Goal: Task Accomplishment & Management: Manage account settings

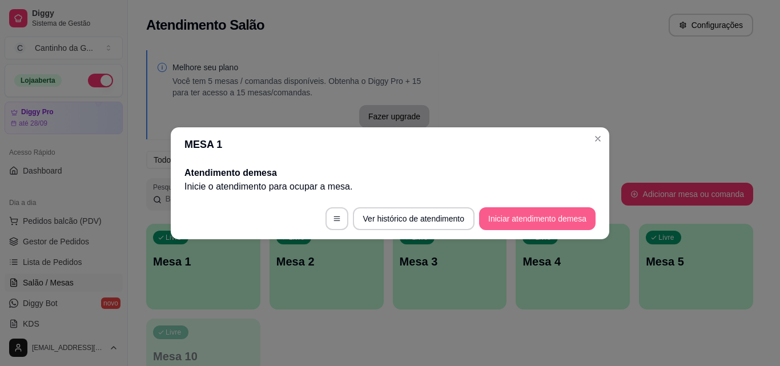
click at [525, 216] on button "Iniciar atendimento de mesa" at bounding box center [537, 218] width 116 height 23
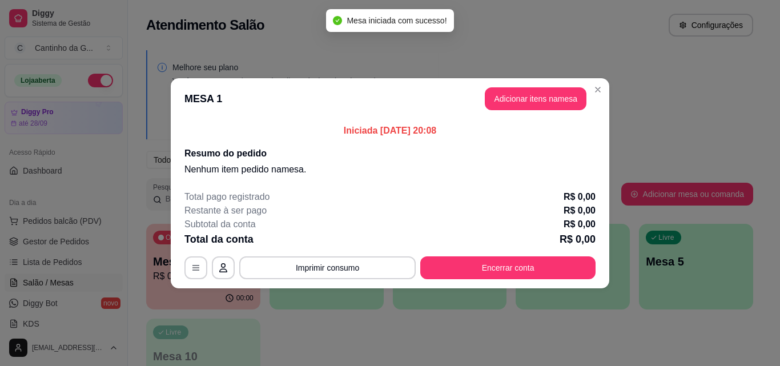
click at [524, 96] on button "Adicionar itens na mesa" at bounding box center [536, 98] width 102 height 23
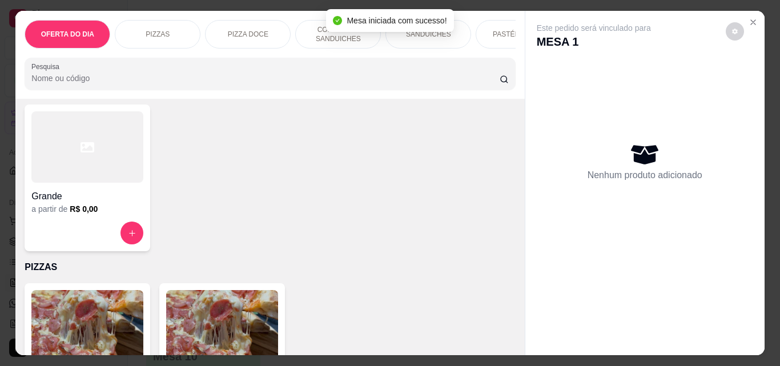
scroll to position [171, 0]
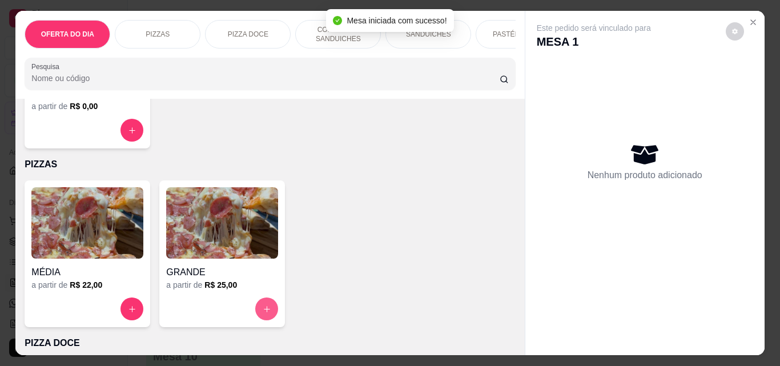
click at [263, 313] on icon "increase-product-quantity" at bounding box center [267, 309] width 9 height 9
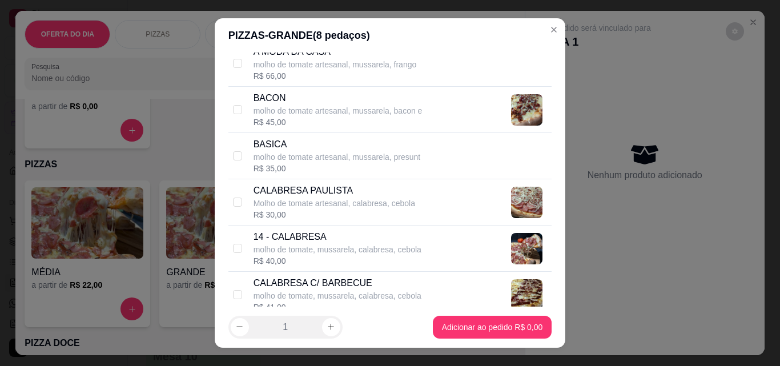
scroll to position [343, 0]
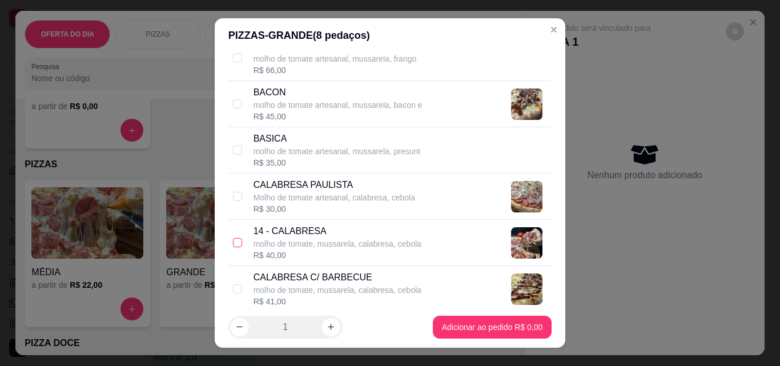
click at [235, 245] on input "checkbox" at bounding box center [237, 242] width 9 height 9
checkbox input "true"
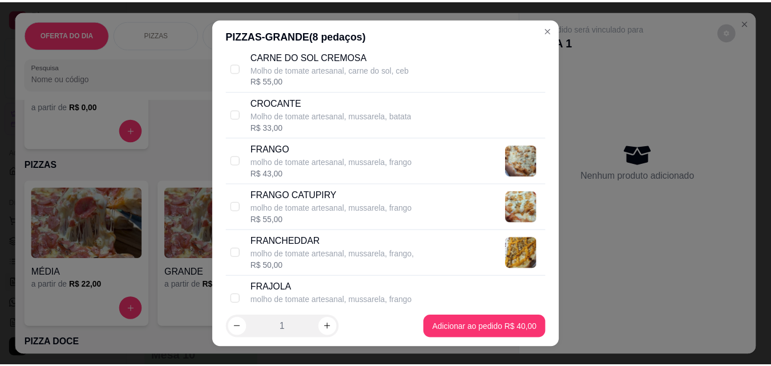
scroll to position [799, 0]
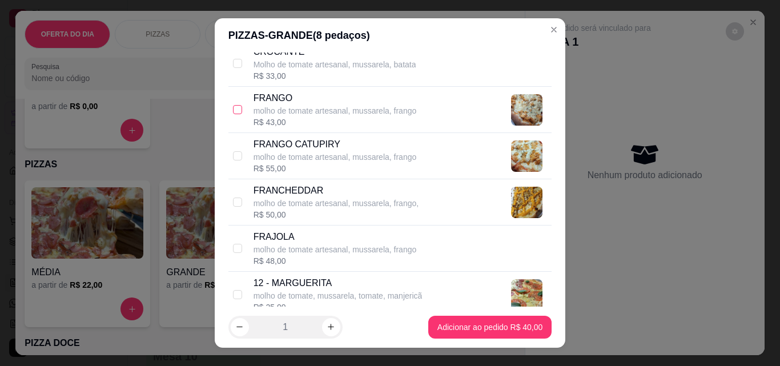
click at [236, 107] on input "checkbox" at bounding box center [237, 109] width 9 height 9
checkbox input "true"
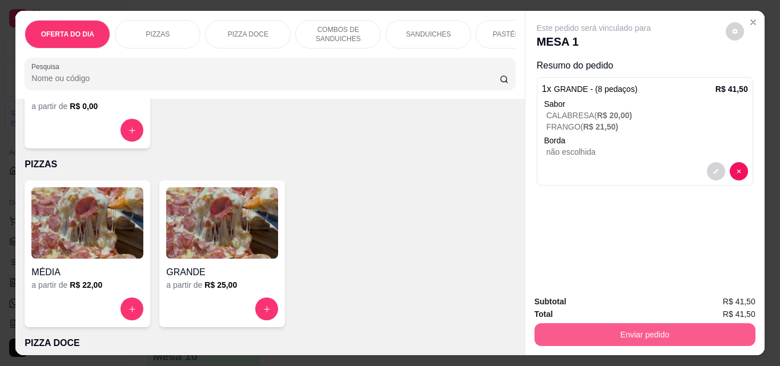
click at [644, 331] on button "Enviar pedido" at bounding box center [644, 334] width 221 height 23
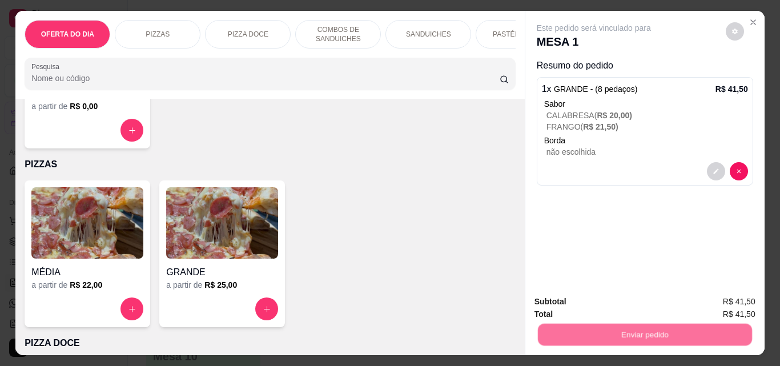
click at [633, 307] on button "Não registrar e enviar pedido" at bounding box center [607, 302] width 119 height 22
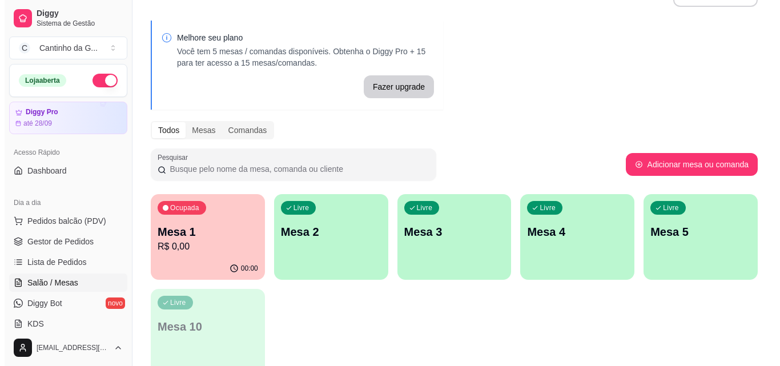
scroll to position [57, 0]
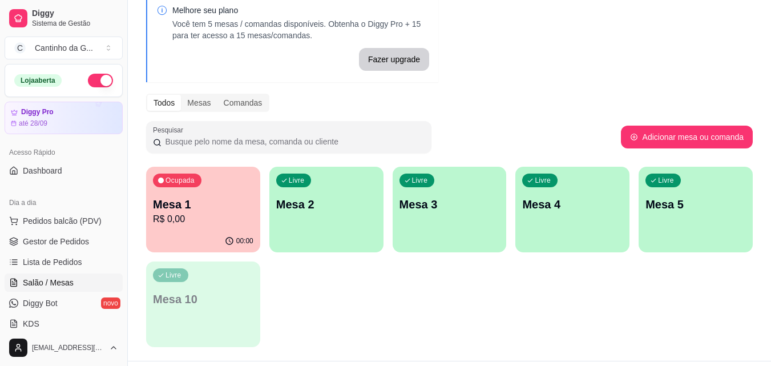
click at [359, 206] on p "Mesa 2" at bounding box center [326, 204] width 101 height 16
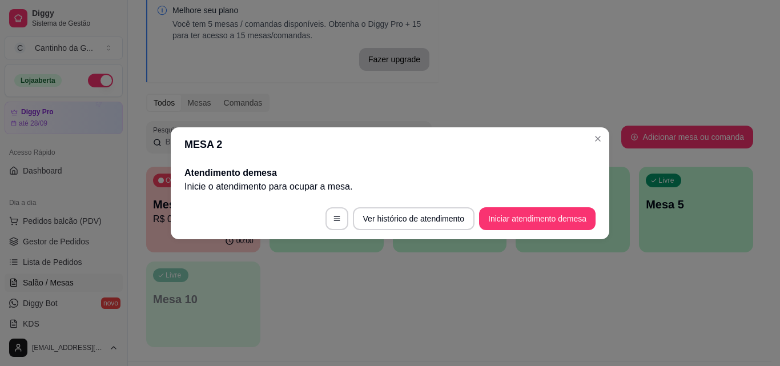
click at [564, 210] on button "Iniciar atendimento de mesa" at bounding box center [537, 218] width 116 height 23
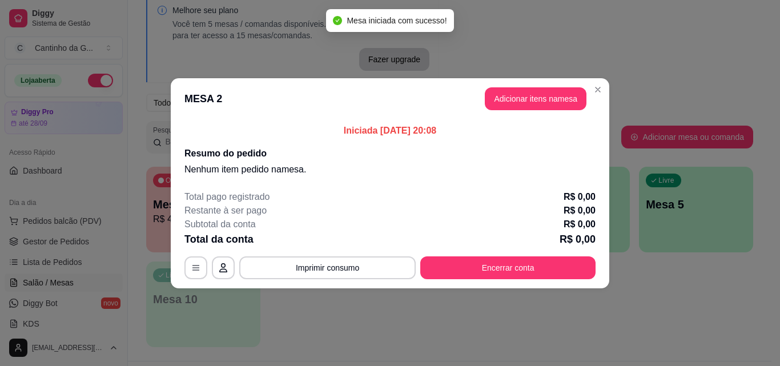
click at [499, 104] on button "Adicionar itens na mesa" at bounding box center [536, 98] width 102 height 23
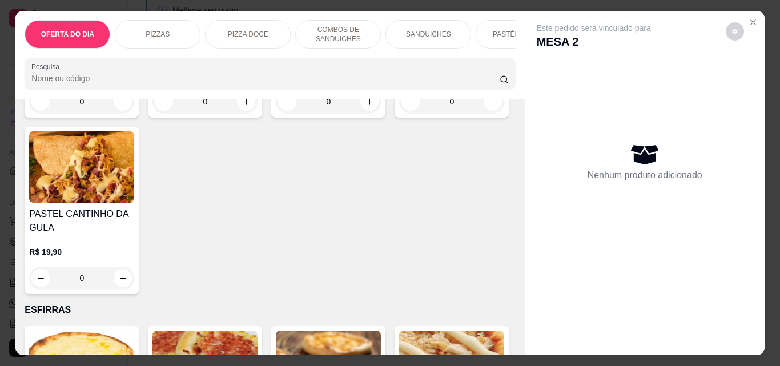
scroll to position [1770, 0]
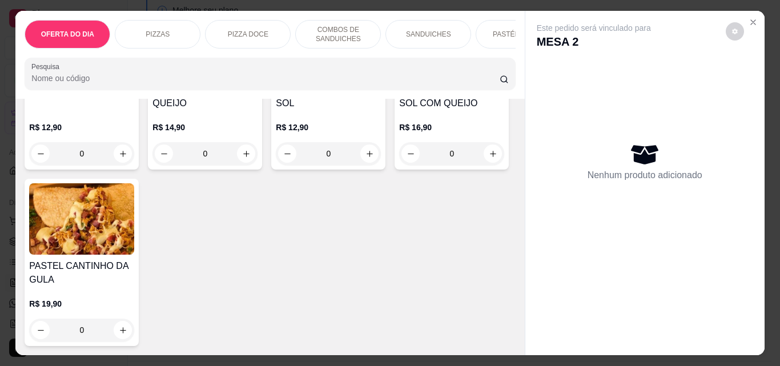
click at [258, 165] on div "0" at bounding box center [204, 153] width 105 height 23
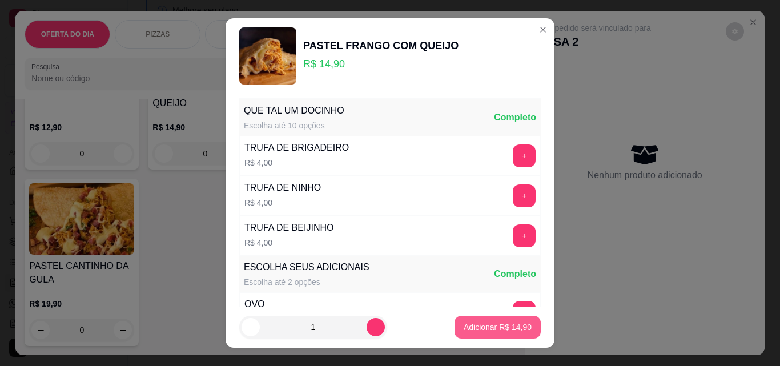
click at [492, 326] on p "Adicionar R$ 14,90" at bounding box center [498, 326] width 68 height 11
type input "1"
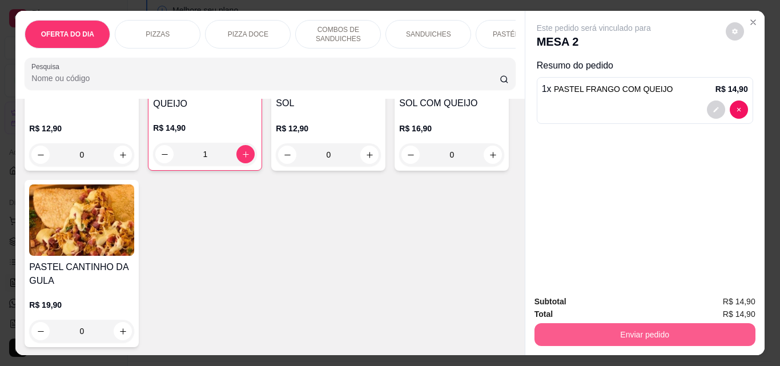
click at [643, 325] on button "Enviar pedido" at bounding box center [644, 334] width 221 height 23
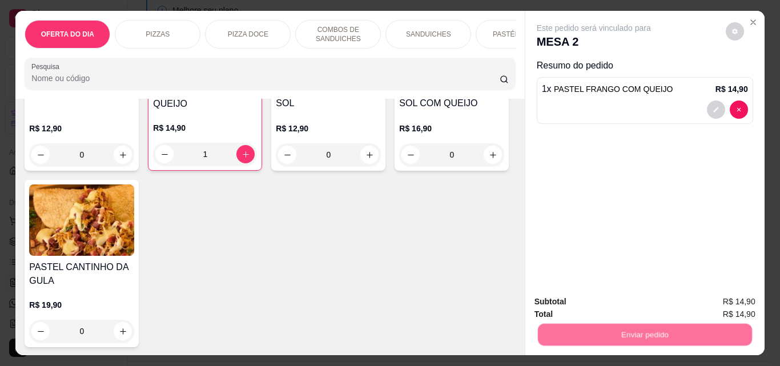
click at [628, 296] on button "Não registrar e enviar pedido" at bounding box center [607, 302] width 119 height 22
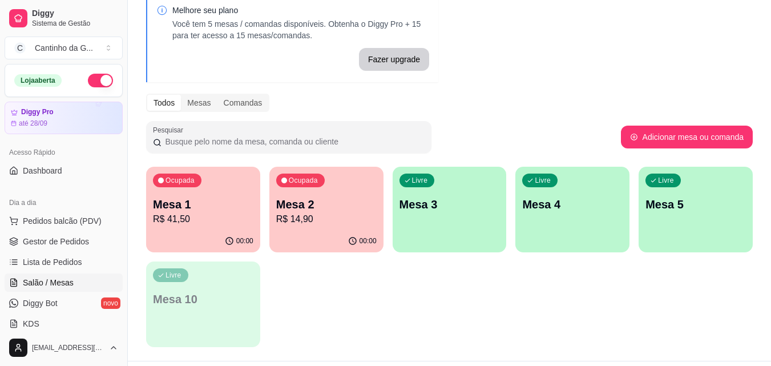
click at [230, 228] on div "Ocupada Mesa 1 R$ 41,50" at bounding box center [203, 198] width 114 height 63
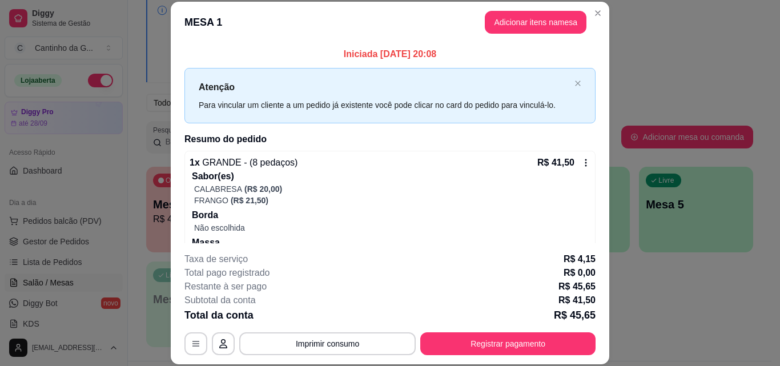
scroll to position [43, 0]
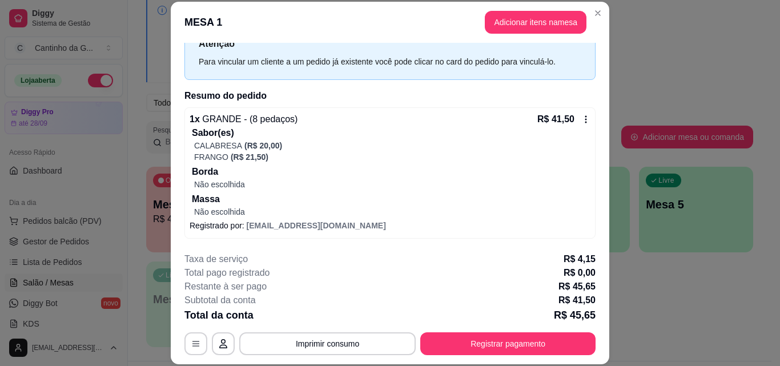
click at [538, 35] on header "MESA 1 Adicionar itens na mesa" at bounding box center [390, 22] width 439 height 41
click at [540, 28] on button "Adicionar itens na mesa" at bounding box center [536, 22] width 102 height 23
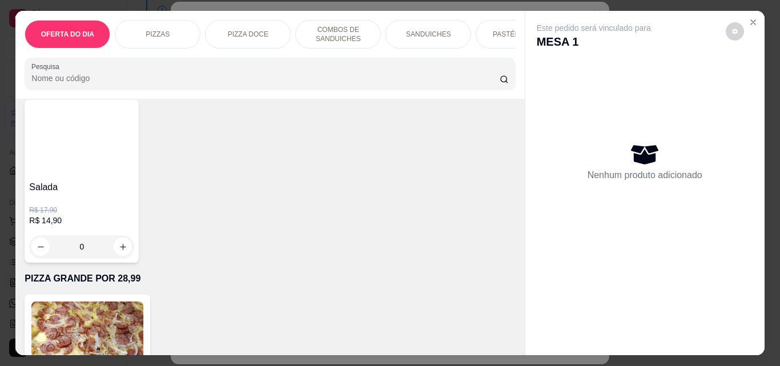
scroll to position [3026, 0]
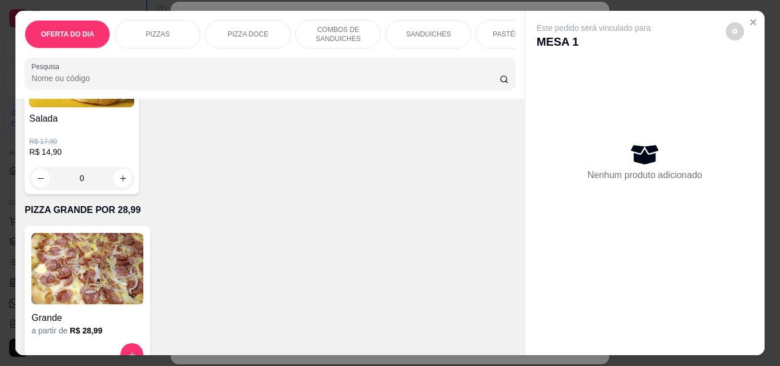
type input "1"
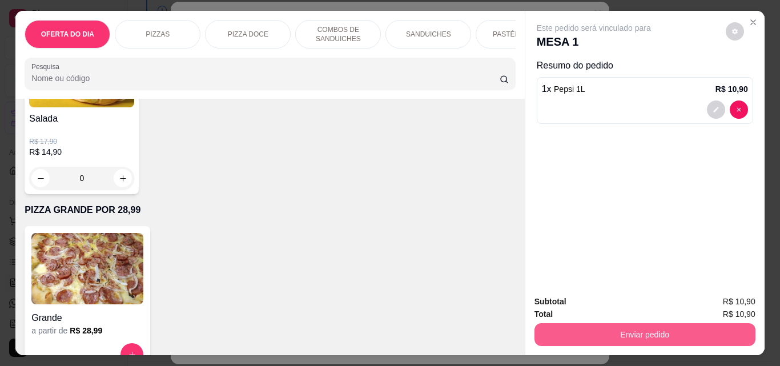
click at [685, 323] on button "Enviar pedido" at bounding box center [644, 334] width 221 height 23
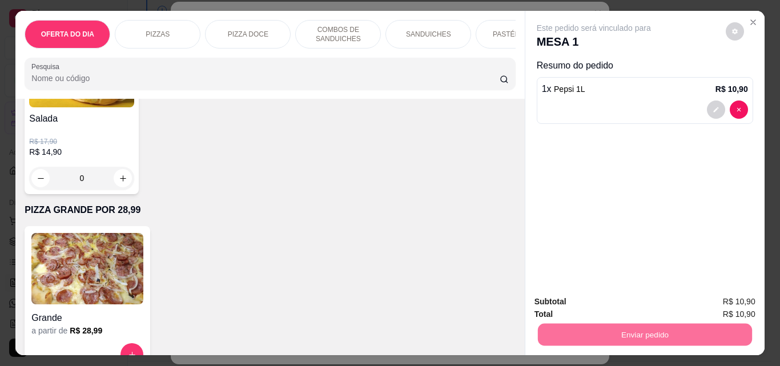
click at [658, 296] on button "Não registrar e enviar pedido" at bounding box center [606, 301] width 115 height 21
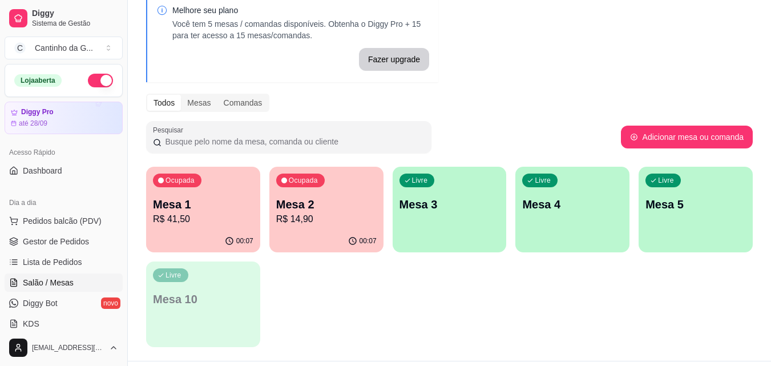
click at [222, 214] on p "R$ 41,50" at bounding box center [203, 219] width 101 height 14
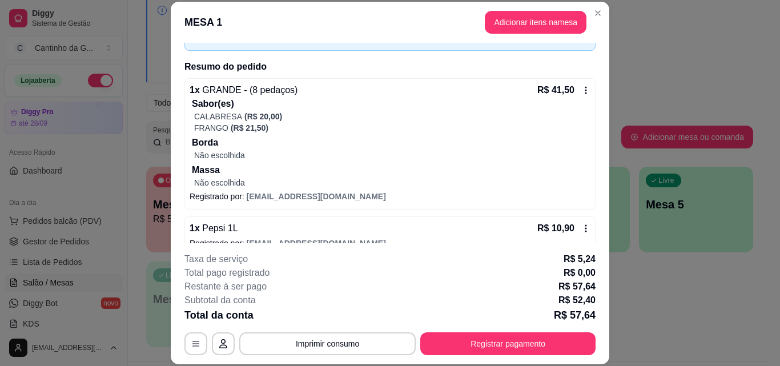
scroll to position [90, 0]
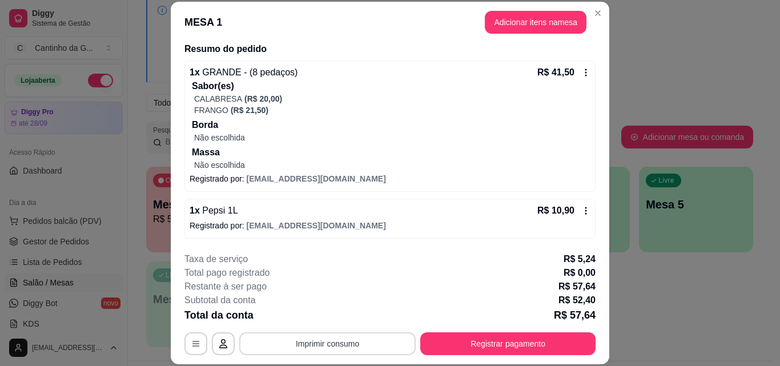
click at [339, 343] on button "Imprimir consumo" at bounding box center [327, 343] width 176 height 23
click at [332, 316] on button "IMPRESSORA" at bounding box center [327, 317] width 83 height 18
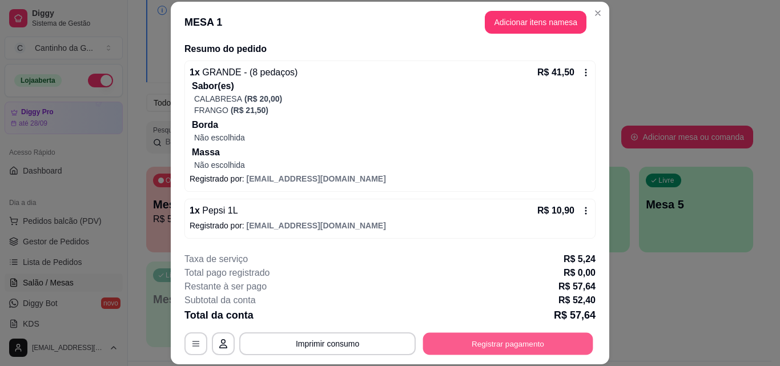
click at [487, 343] on button "Registrar pagamento" at bounding box center [508, 343] width 170 height 22
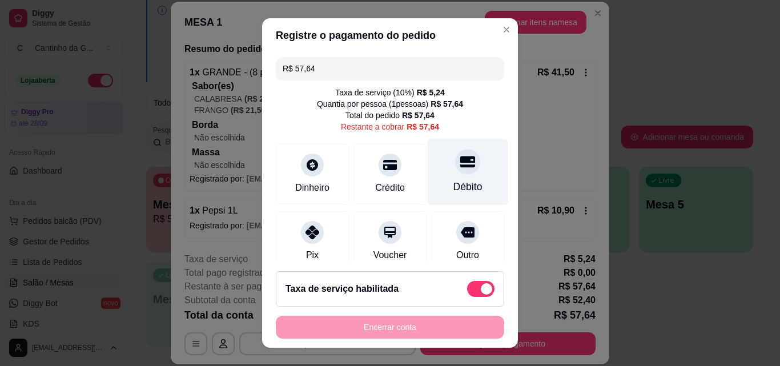
click at [460, 169] on icon at bounding box center [467, 161] width 15 height 15
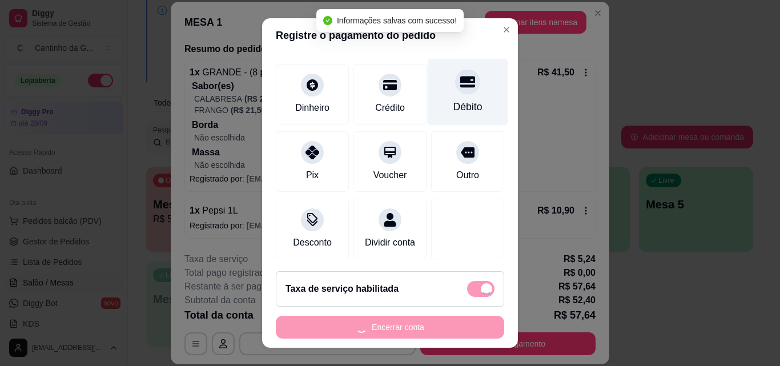
type input "R$ 0,00"
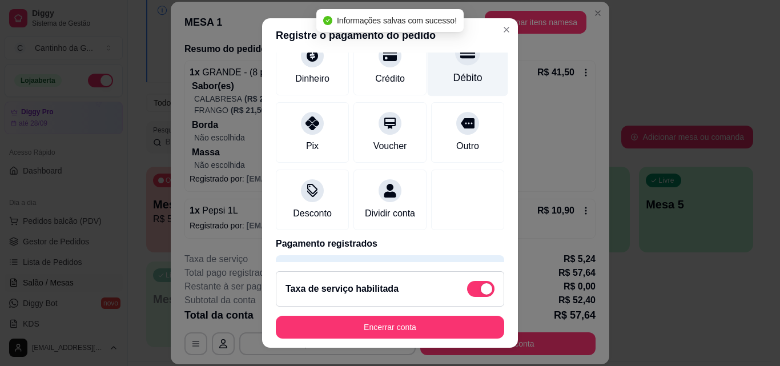
scroll to position [143, 0]
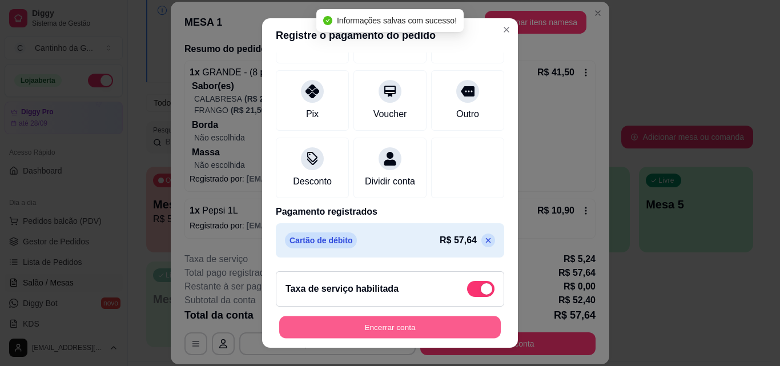
click at [392, 329] on button "Encerrar conta" at bounding box center [390, 327] width 222 height 22
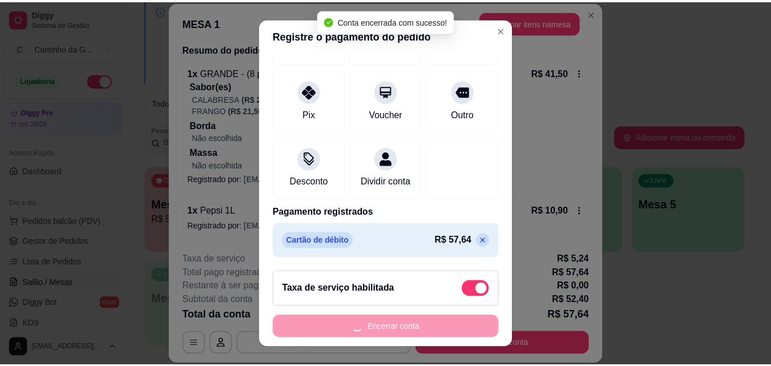
scroll to position [0, 0]
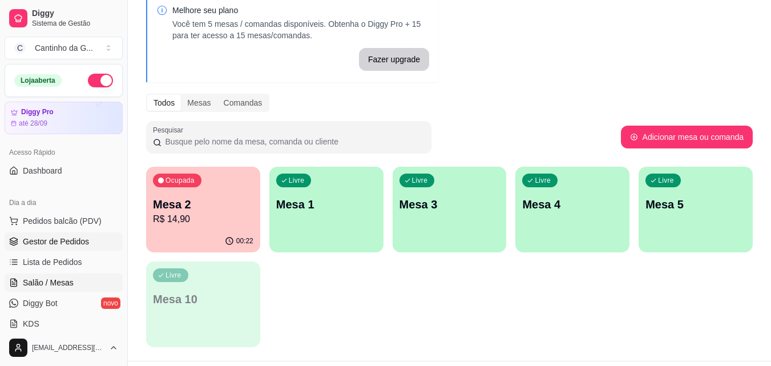
click at [54, 247] on link "Gestor de Pedidos" at bounding box center [64, 241] width 118 height 18
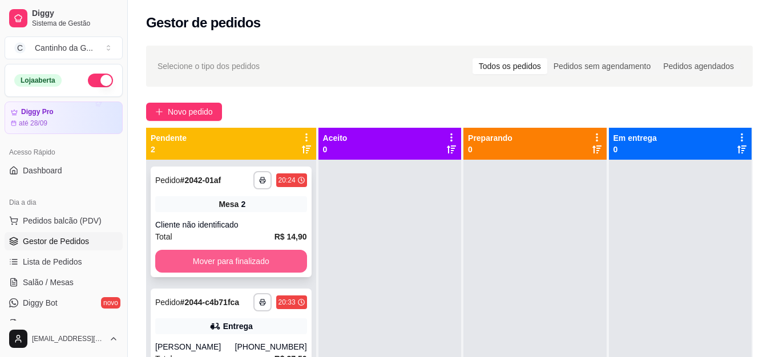
click at [238, 254] on button "Mover para finalizado" at bounding box center [231, 261] width 152 height 23
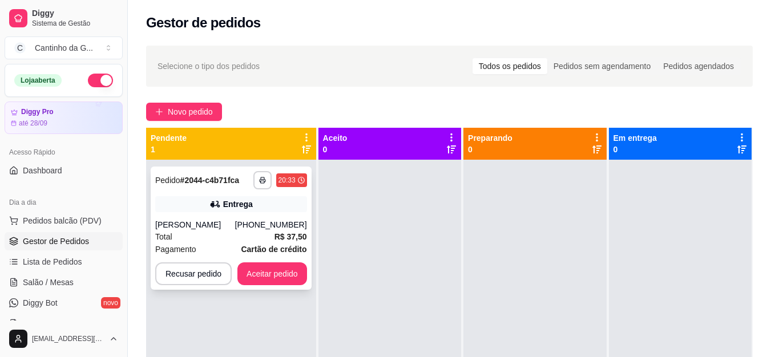
click at [270, 204] on div "Entrega" at bounding box center [231, 204] width 152 height 16
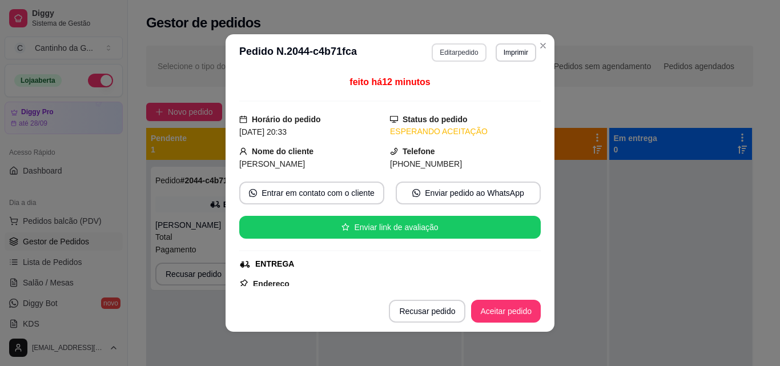
click at [447, 55] on button "Editar pedido" at bounding box center [459, 52] width 54 height 18
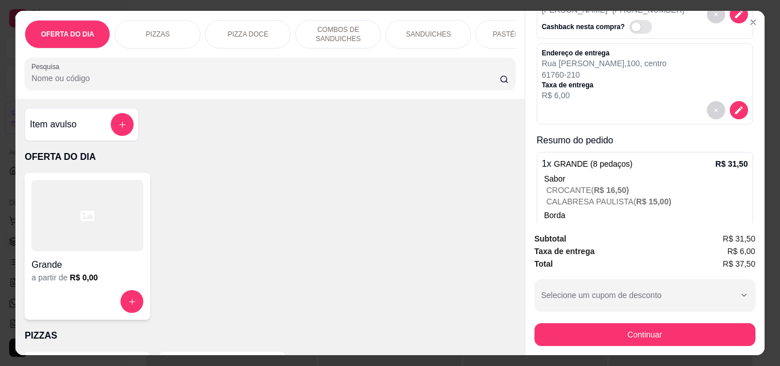
scroll to position [130, 0]
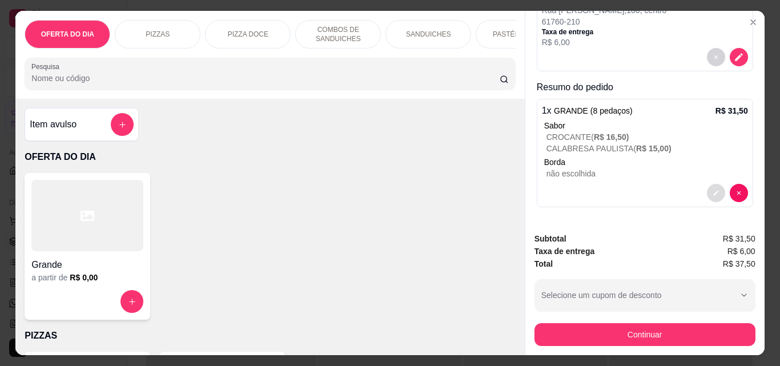
click at [707, 191] on button "decrease-product-quantity" at bounding box center [716, 193] width 18 height 18
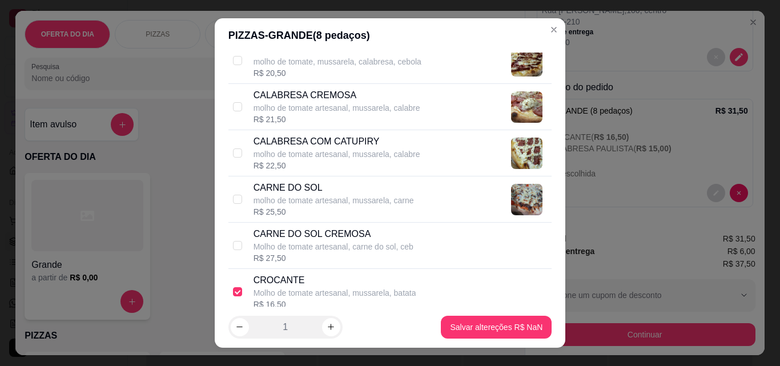
scroll to position [628, 0]
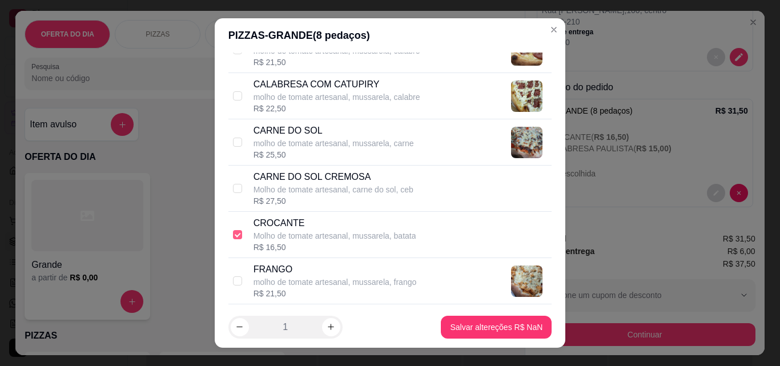
click at [233, 237] on input "checkbox" at bounding box center [237, 234] width 9 height 9
checkbox input "false"
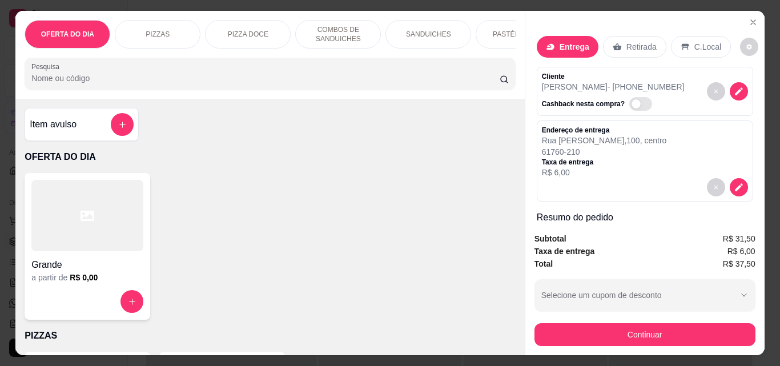
scroll to position [130, 0]
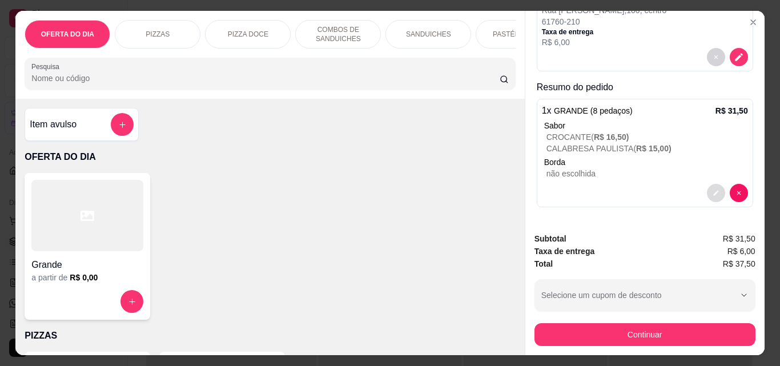
click at [713, 190] on icon "decrease-product-quantity" at bounding box center [716, 193] width 7 height 7
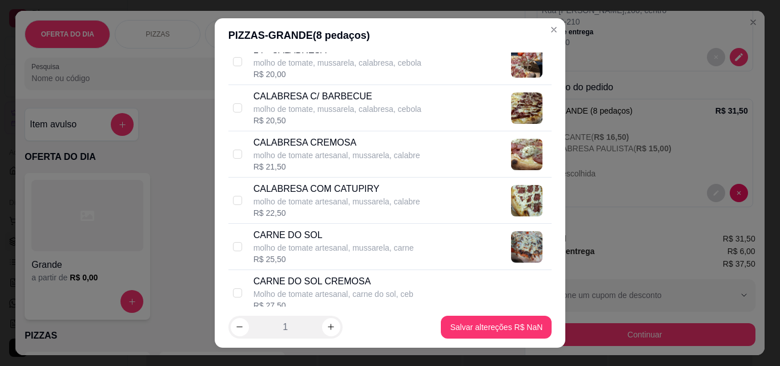
scroll to position [628, 0]
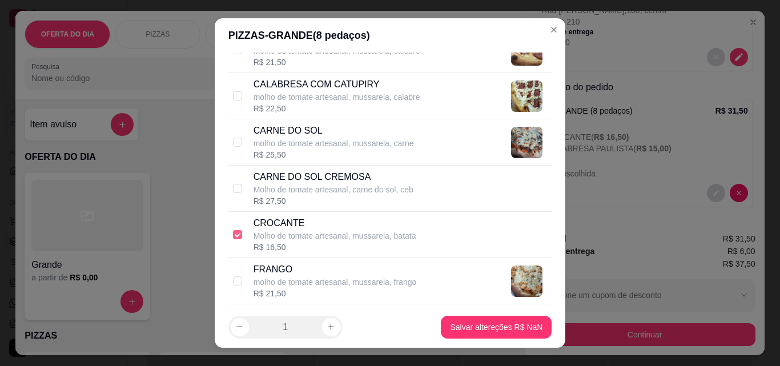
click at [233, 237] on input "checkbox" at bounding box center [237, 234] width 9 height 9
checkbox input "false"
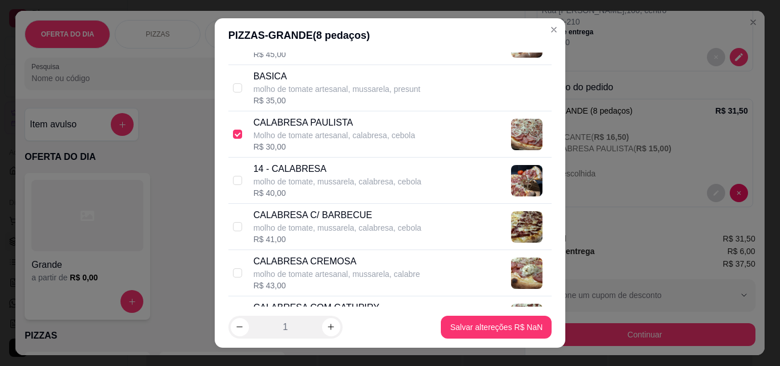
scroll to position [400, 0]
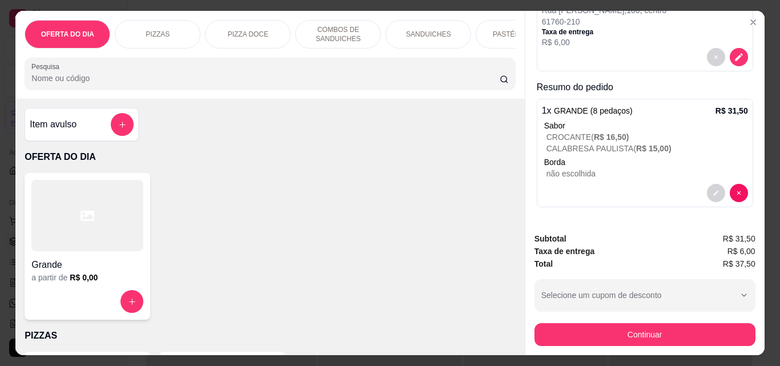
click at [735, 186] on div "1 x GRANDE (8 pedaços) R$ 31,50 Sabor CROCANTE ( R$ 16,50 ) [GEOGRAPHIC_DATA] (…" at bounding box center [645, 153] width 216 height 108
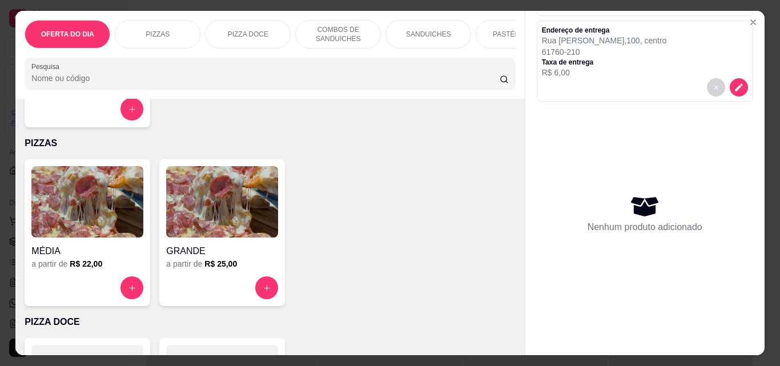
scroll to position [228, 0]
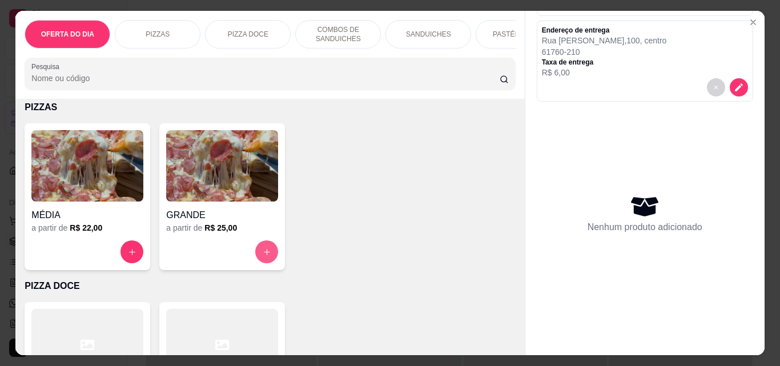
click at [257, 256] on button "increase-product-quantity" at bounding box center [266, 251] width 23 height 23
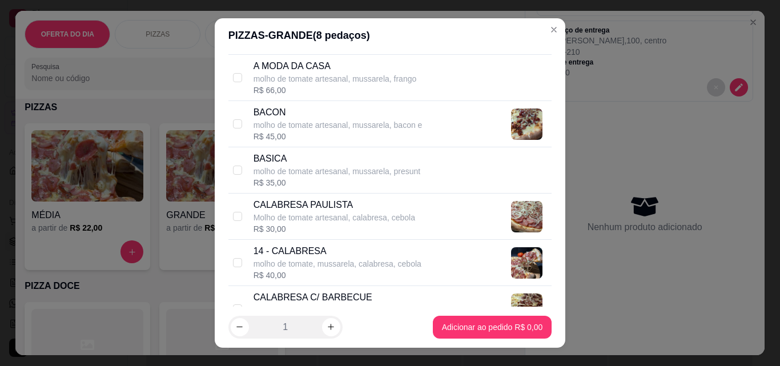
scroll to position [343, 0]
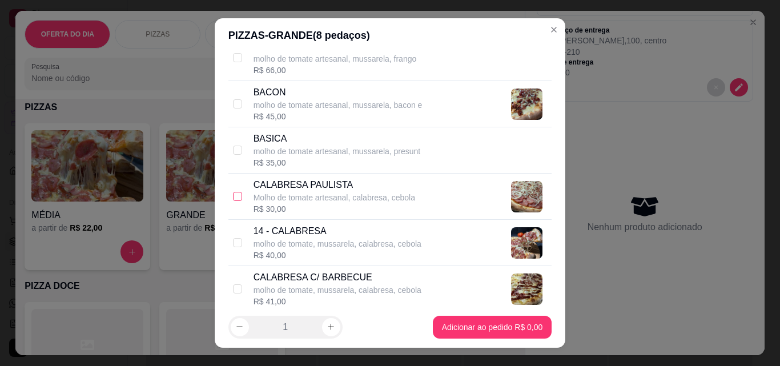
click at [233, 192] on input "checkbox" at bounding box center [237, 196] width 9 height 9
checkbox input "true"
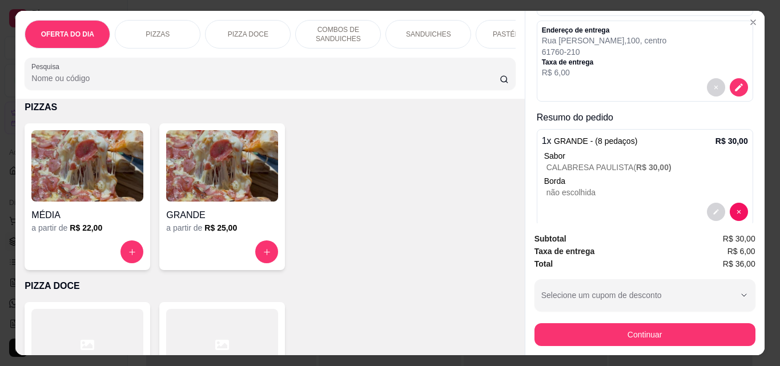
scroll to position [119, 0]
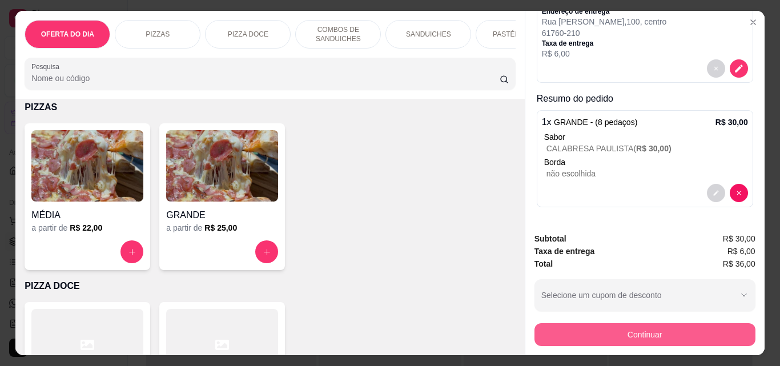
click at [636, 327] on button "Continuar" at bounding box center [644, 334] width 221 height 23
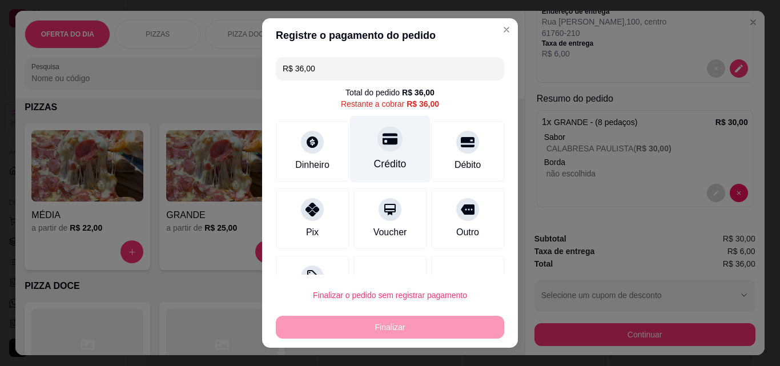
click at [387, 152] on div "Crédito" at bounding box center [390, 149] width 81 height 67
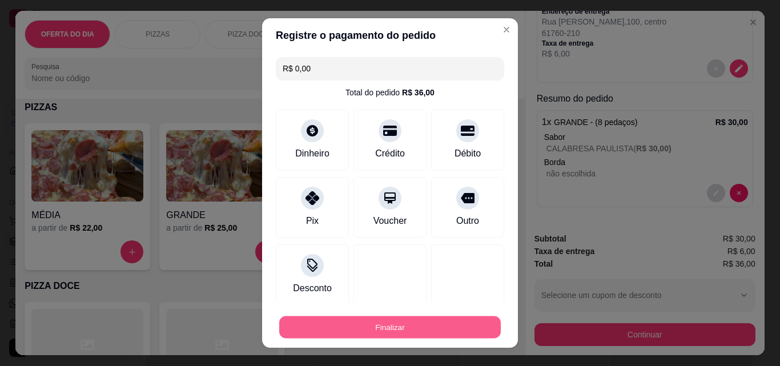
click at [414, 320] on button "Finalizar" at bounding box center [390, 327] width 222 height 22
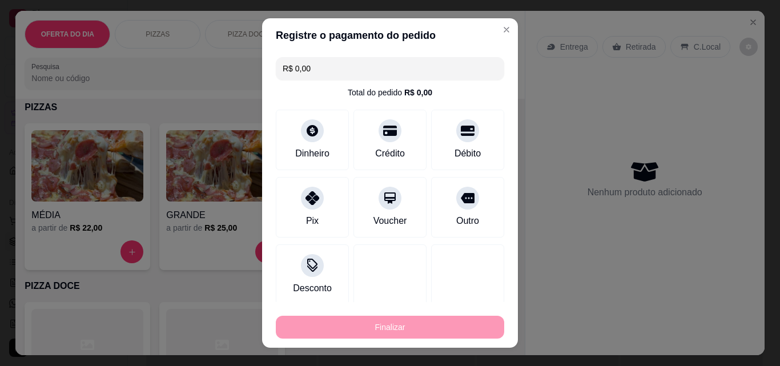
type input "-R$ 36,00"
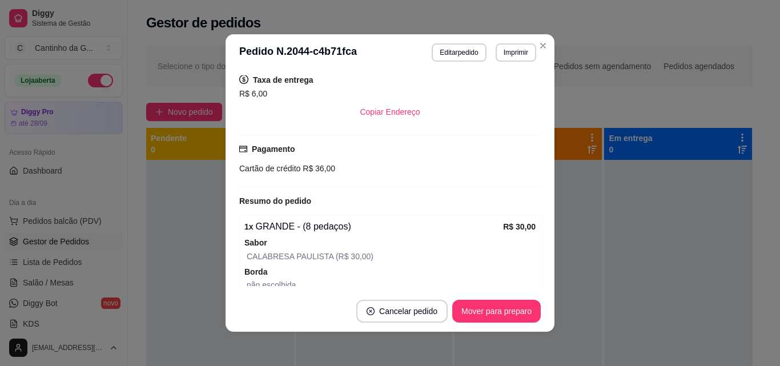
scroll to position [228, 0]
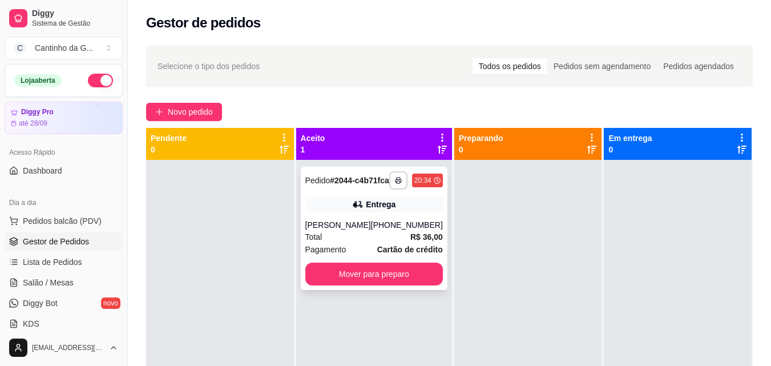
click at [413, 242] on strong "R$ 36,00" at bounding box center [427, 236] width 33 height 9
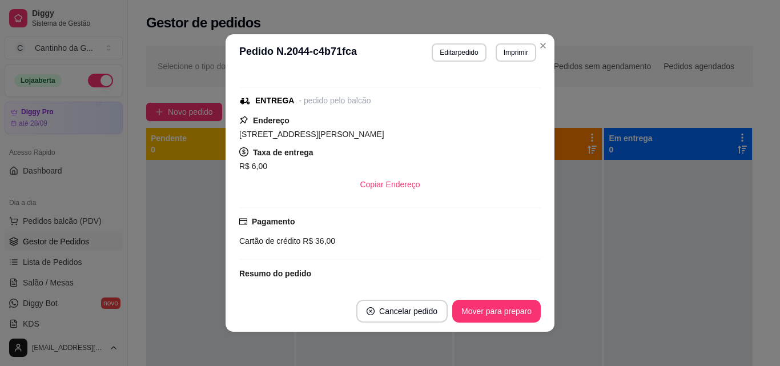
scroll to position [286, 0]
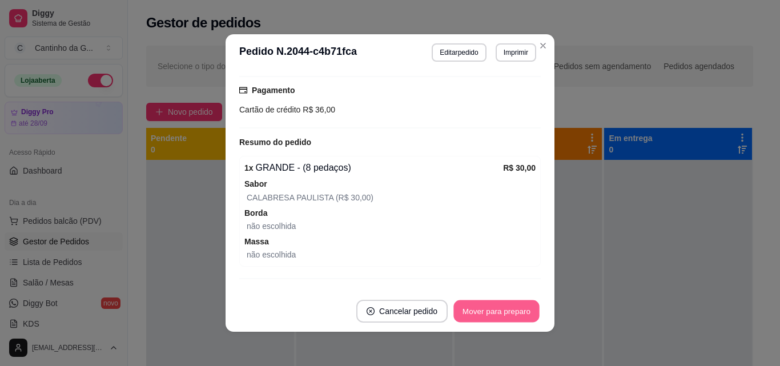
click at [500, 312] on button "Mover para preparo" at bounding box center [496, 311] width 86 height 22
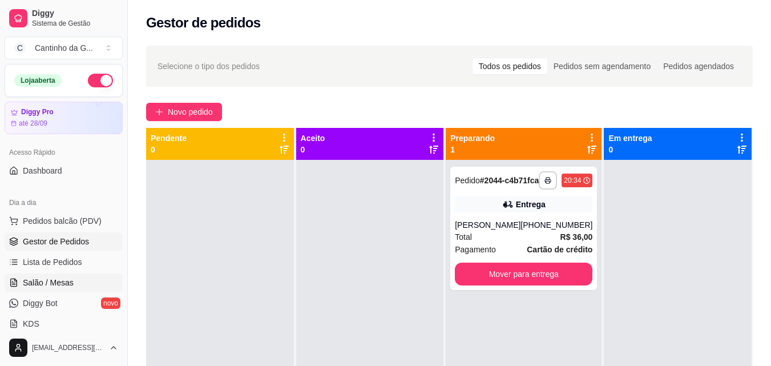
click at [82, 282] on link "Salão / Mesas" at bounding box center [64, 283] width 118 height 18
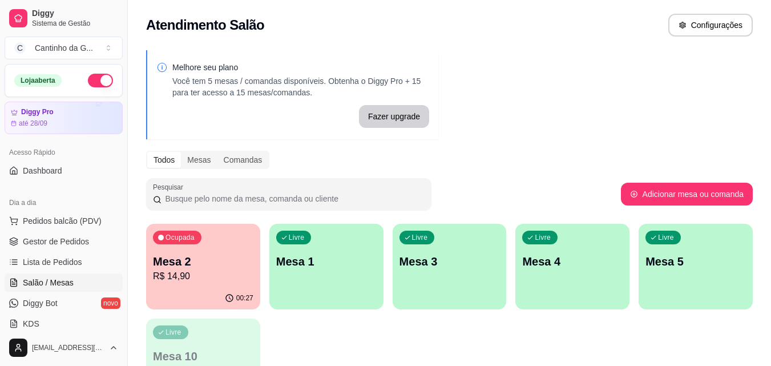
click at [203, 275] on p "R$ 14,90" at bounding box center [203, 277] width 101 height 14
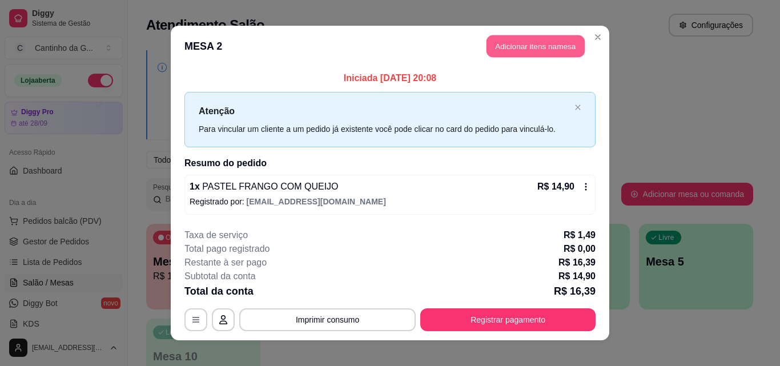
click at [517, 50] on button "Adicionar itens na mesa" at bounding box center [536, 46] width 98 height 22
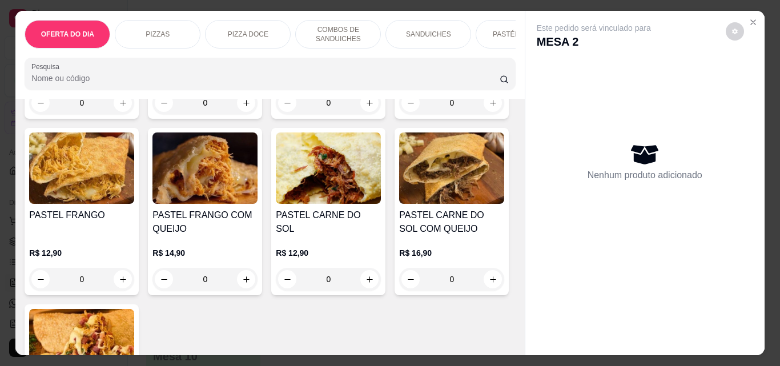
scroll to position [1656, 0]
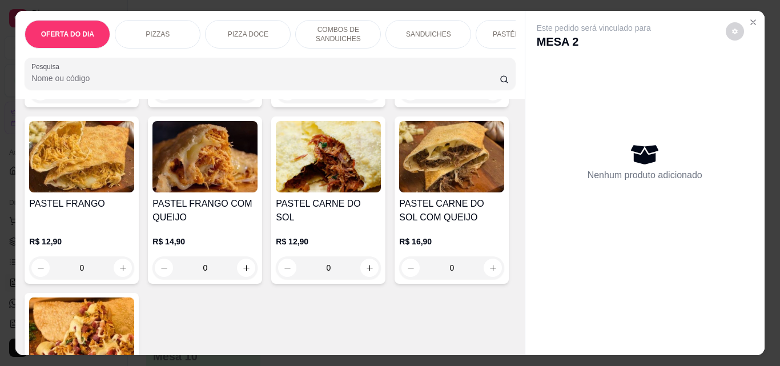
click at [123, 103] on div "0" at bounding box center [81, 91] width 105 height 23
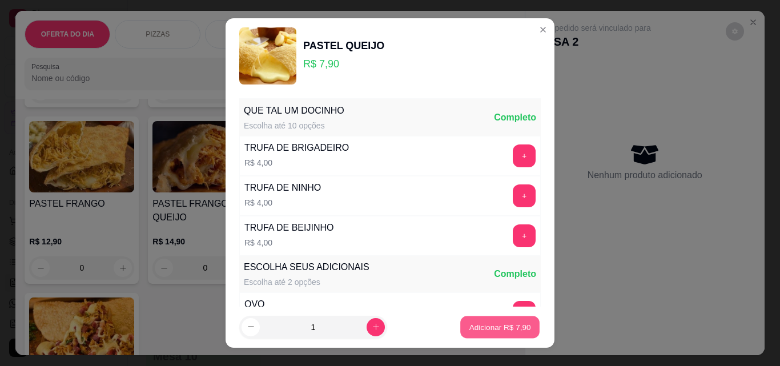
click at [504, 321] on button "Adicionar R$ 7,90" at bounding box center [499, 327] width 79 height 22
type input "1"
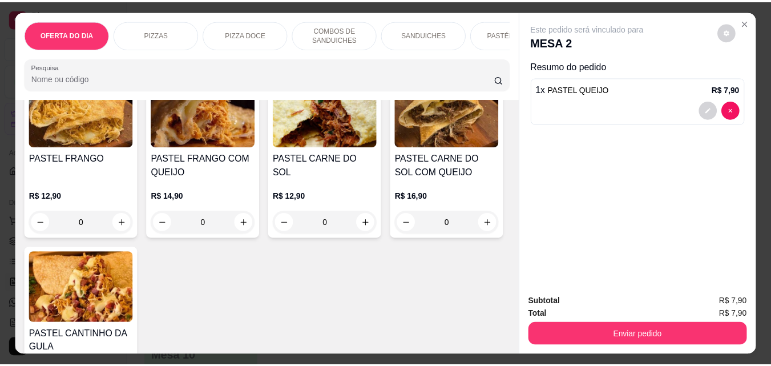
scroll to position [1771, 0]
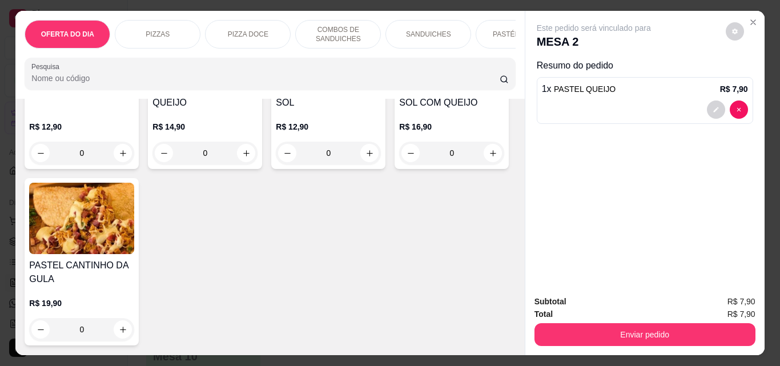
click at [134, 164] on div "0" at bounding box center [81, 153] width 105 height 23
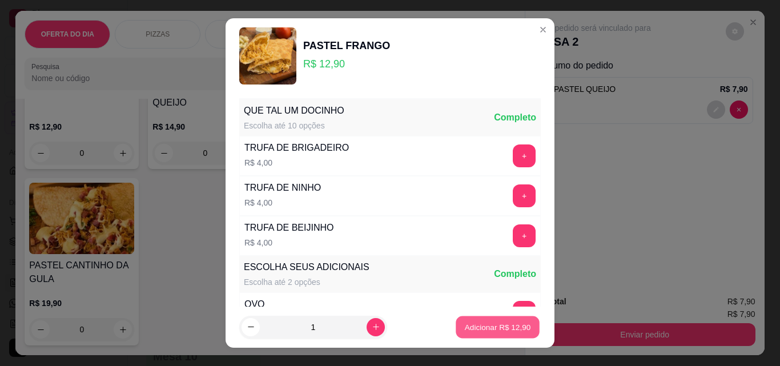
click at [503, 330] on p "Adicionar R$ 12,90" at bounding box center [498, 326] width 66 height 11
type input "1"
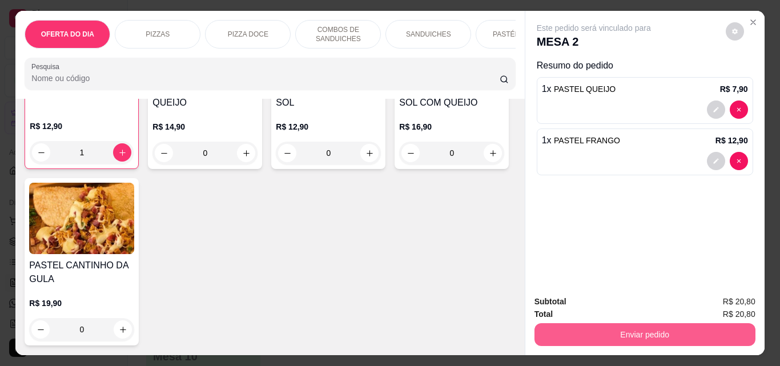
click at [623, 331] on button "Enviar pedido" at bounding box center [644, 334] width 221 height 23
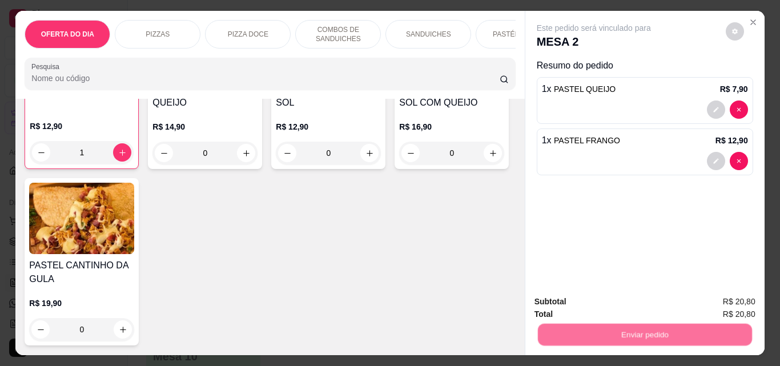
click at [617, 309] on button "Não registrar e enviar pedido" at bounding box center [607, 302] width 119 height 22
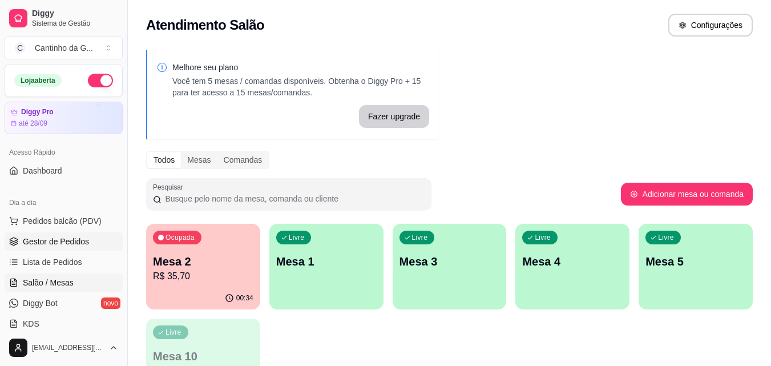
click at [67, 248] on link "Gestor de Pedidos" at bounding box center [64, 241] width 118 height 18
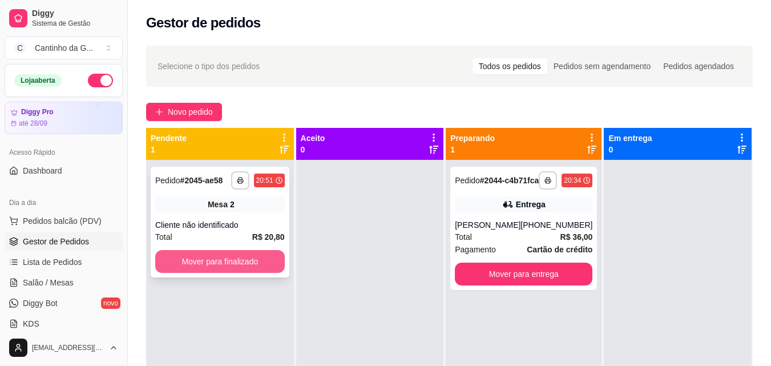
click at [226, 262] on button "Mover para finalizado" at bounding box center [220, 261] width 130 height 23
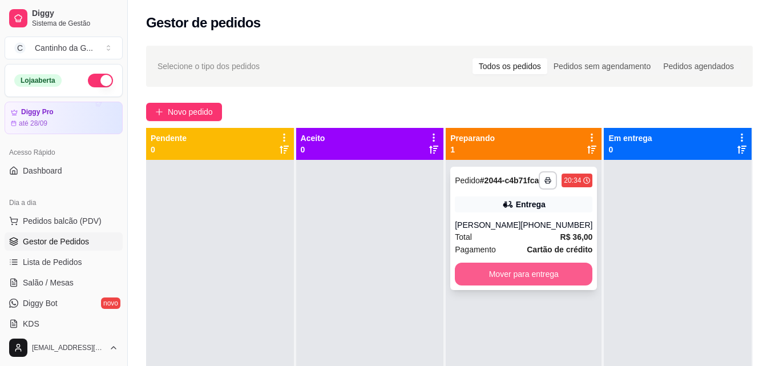
click at [578, 286] on button "Mover para entrega" at bounding box center [524, 274] width 138 height 23
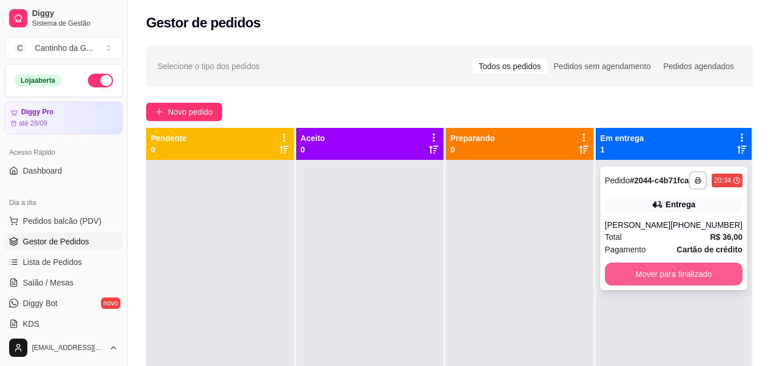
click at [681, 278] on button "Mover para finalizado" at bounding box center [674, 274] width 138 height 23
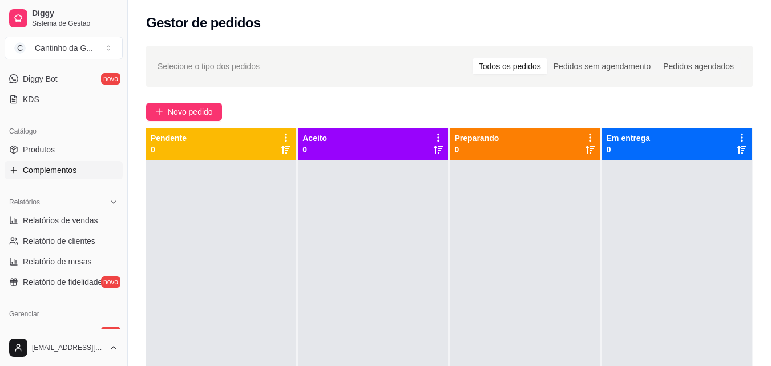
scroll to position [228, 0]
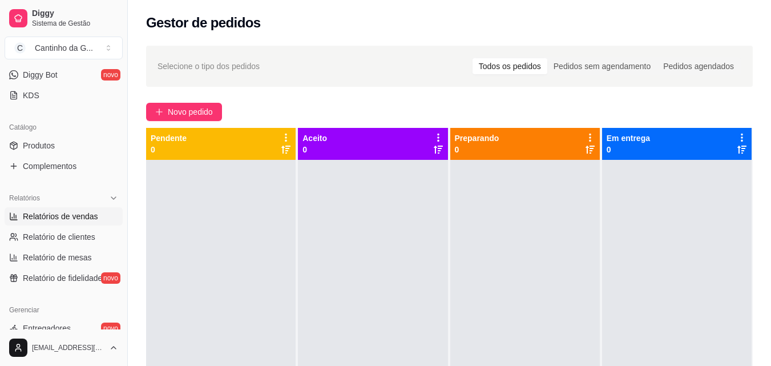
click at [75, 216] on span "Relatórios de vendas" at bounding box center [60, 216] width 75 height 11
select select "ALL"
select select "0"
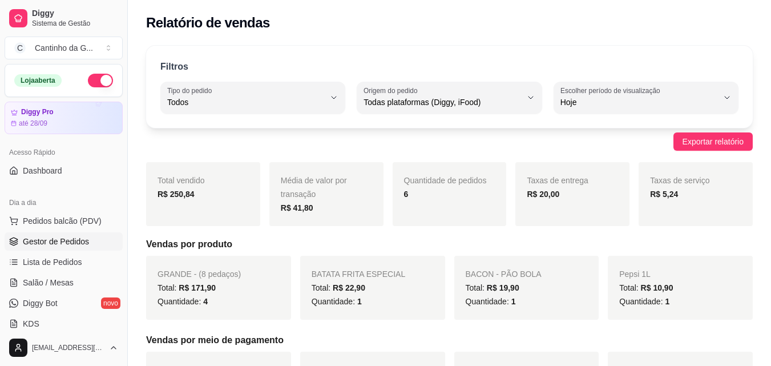
click at [82, 240] on span "Gestor de Pedidos" at bounding box center [56, 241] width 66 height 11
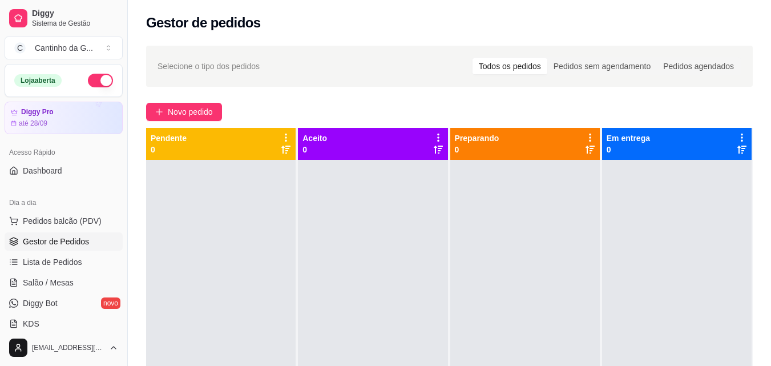
click at [337, 102] on div "Selecione o tipo dos pedidos Todos os pedidos Pedidos sem agendamento Pedidos a…" at bounding box center [450, 273] width 644 height 469
click at [59, 284] on span "Salão / Mesas" at bounding box center [48, 282] width 51 height 11
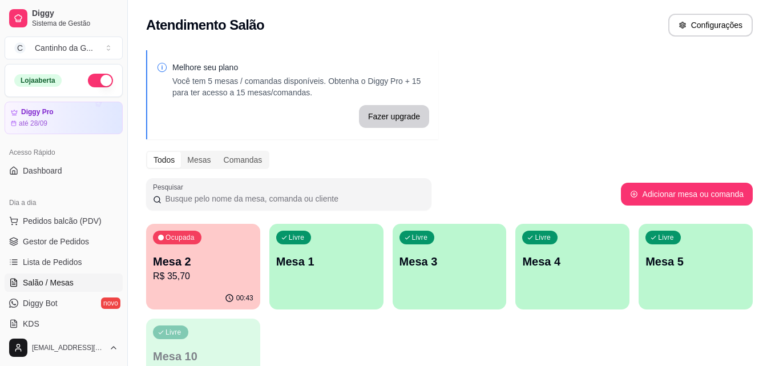
click at [222, 287] on div "Ocupada Mesa 2 R$ 35,70" at bounding box center [203, 255] width 114 height 63
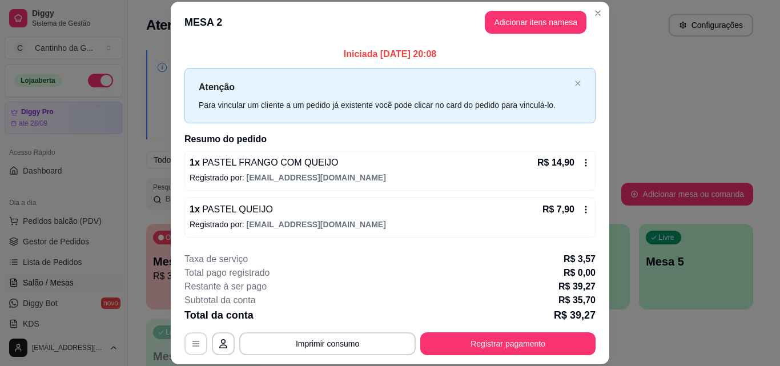
click at [195, 346] on icon "button" at bounding box center [195, 343] width 9 height 9
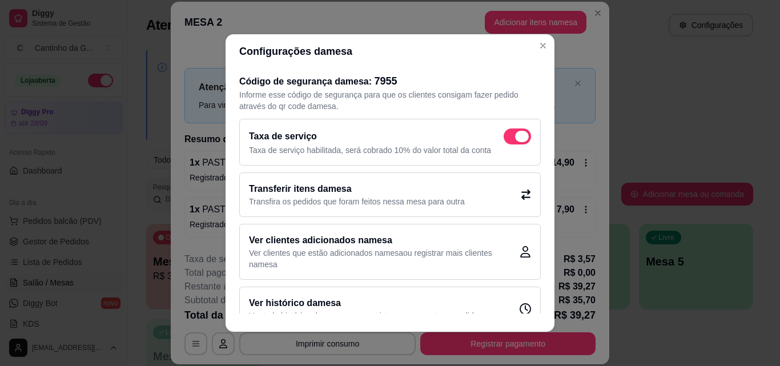
click at [515, 138] on span at bounding box center [522, 136] width 14 height 11
click at [507, 139] on input "checkbox" at bounding box center [506, 142] width 7 height 7
checkbox input "false"
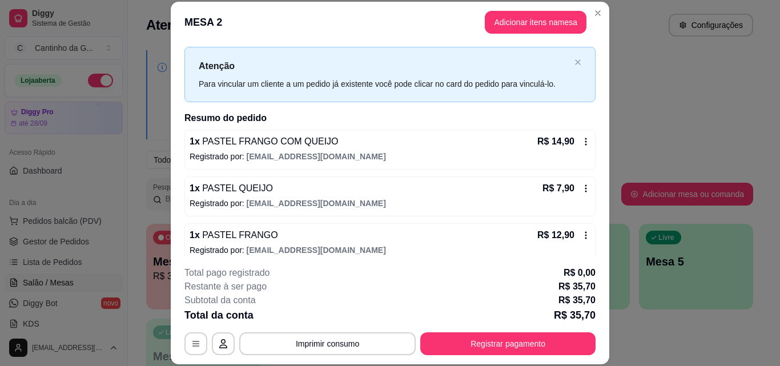
scroll to position [32, 0]
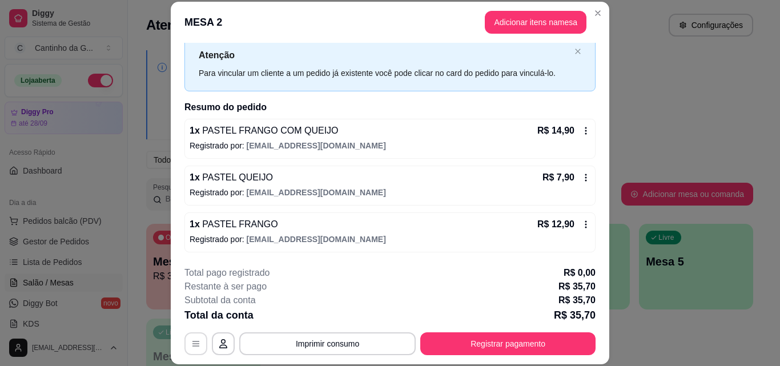
click at [185, 342] on button "button" at bounding box center [195, 343] width 23 height 23
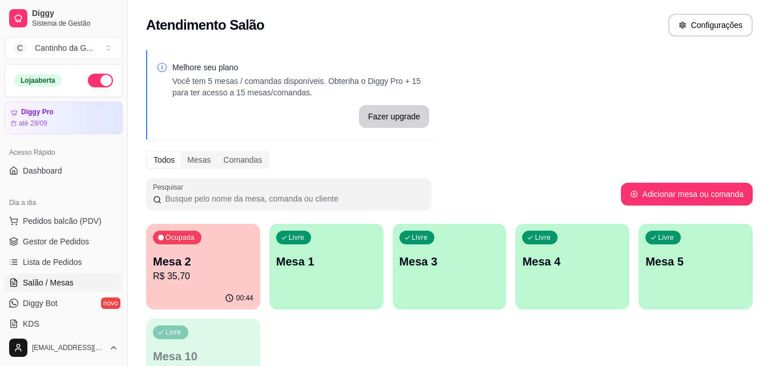
click at [219, 296] on div "00:44" at bounding box center [203, 298] width 114 height 22
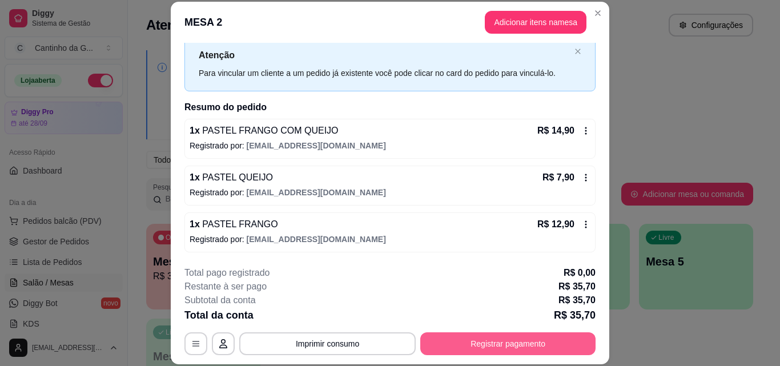
click at [498, 345] on button "Registrar pagamento" at bounding box center [507, 343] width 175 height 23
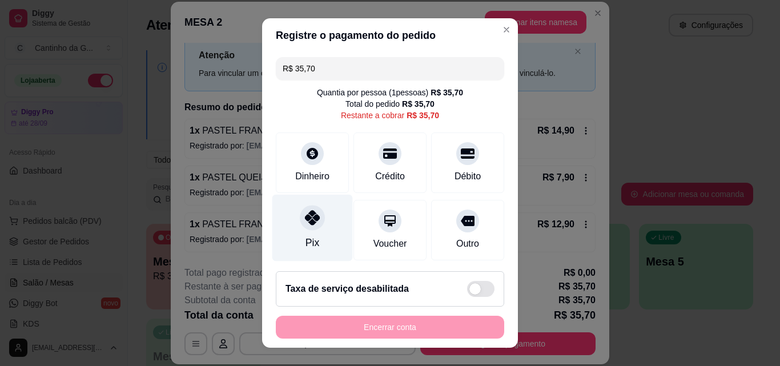
click at [325, 232] on div "Pix" at bounding box center [312, 228] width 81 height 67
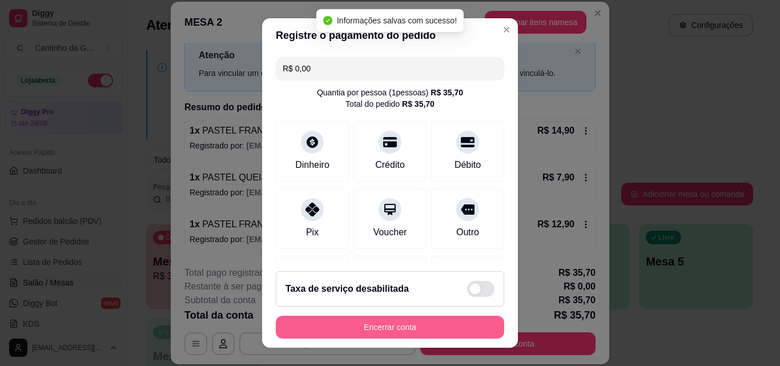
type input "R$ 0,00"
click at [445, 331] on button "Encerrar conta" at bounding box center [390, 327] width 222 height 22
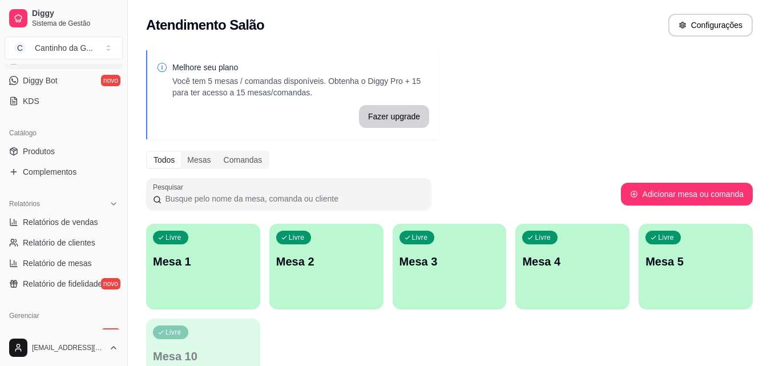
scroll to position [228, 0]
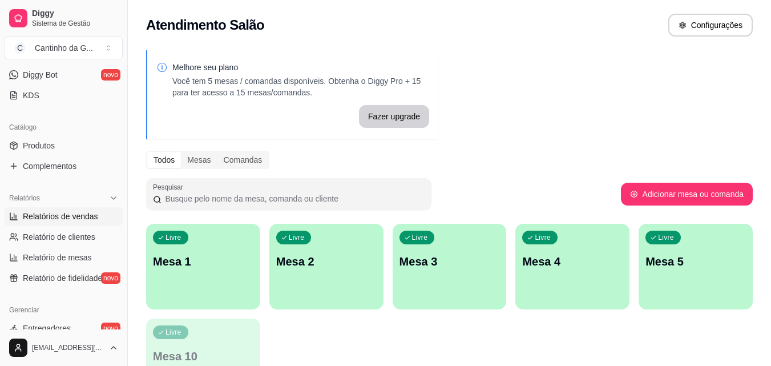
click at [81, 216] on span "Relatórios de vendas" at bounding box center [60, 216] width 75 height 11
select select "ALL"
select select "0"
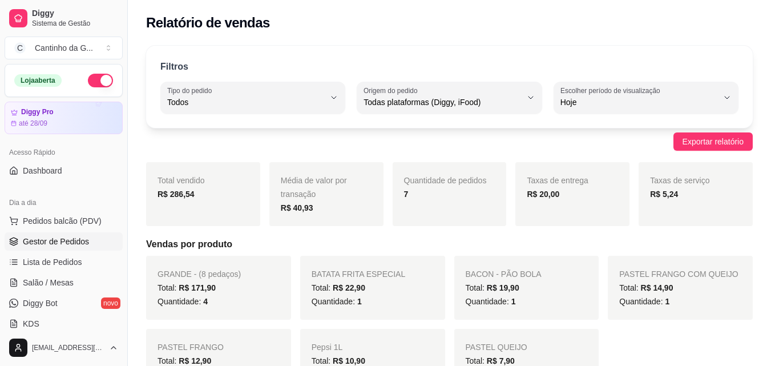
click at [84, 245] on span "Gestor de Pedidos" at bounding box center [56, 241] width 66 height 11
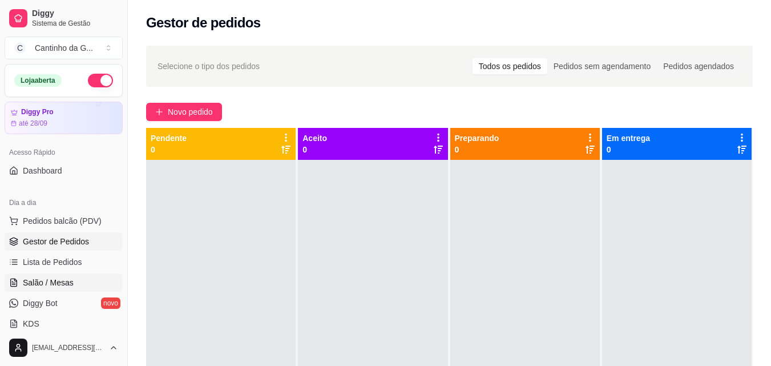
click at [57, 278] on span "Salão / Mesas" at bounding box center [48, 282] width 51 height 11
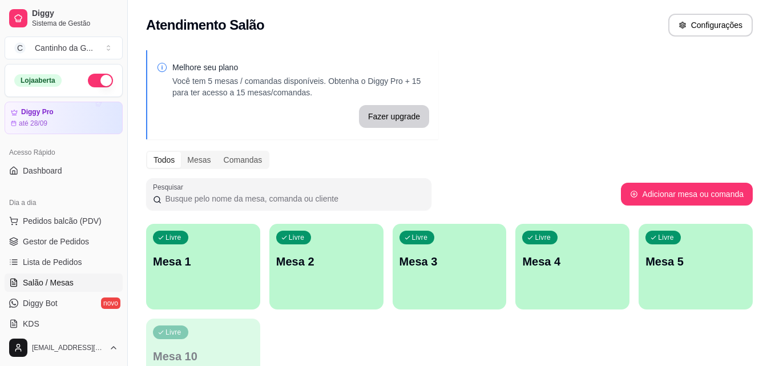
click at [183, 270] on div "Livre Mesa 1" at bounding box center [203, 260] width 114 height 72
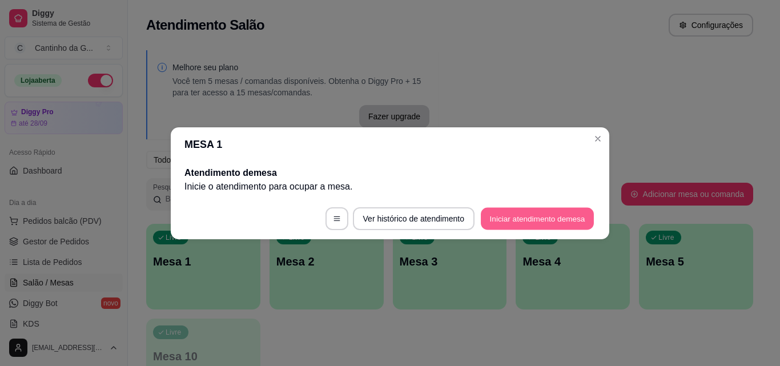
click at [526, 219] on button "Iniciar atendimento de mesa" at bounding box center [537, 218] width 113 height 22
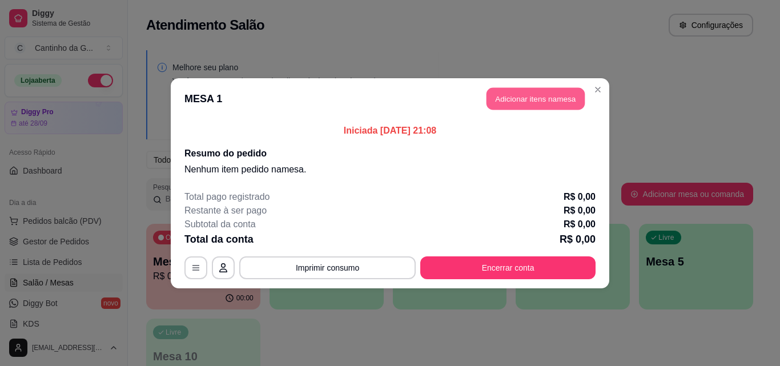
click at [518, 102] on button "Adicionar itens na mesa" at bounding box center [536, 98] width 98 height 22
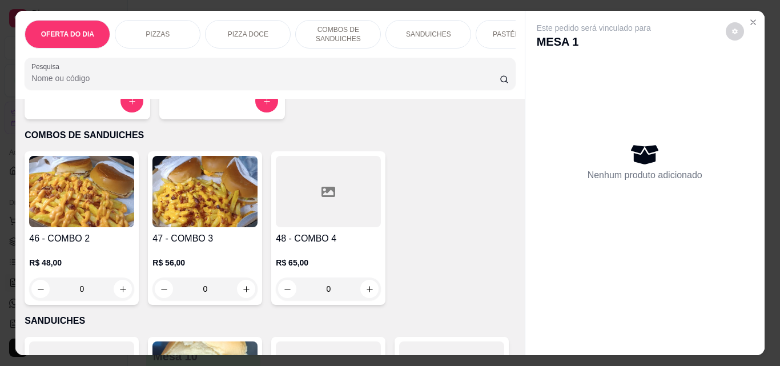
scroll to position [571, 0]
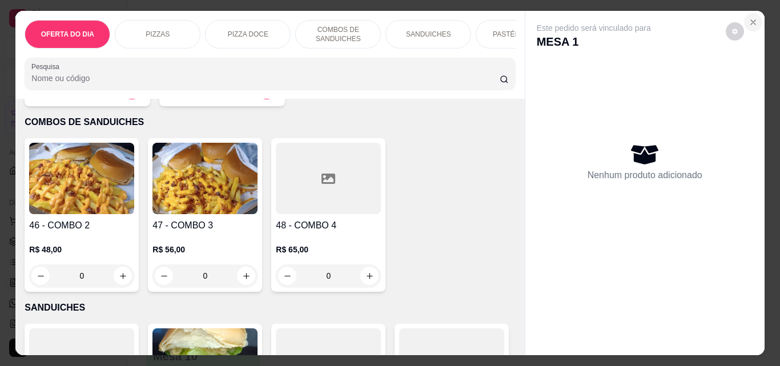
click at [753, 22] on icon "Close" at bounding box center [753, 22] width 9 height 9
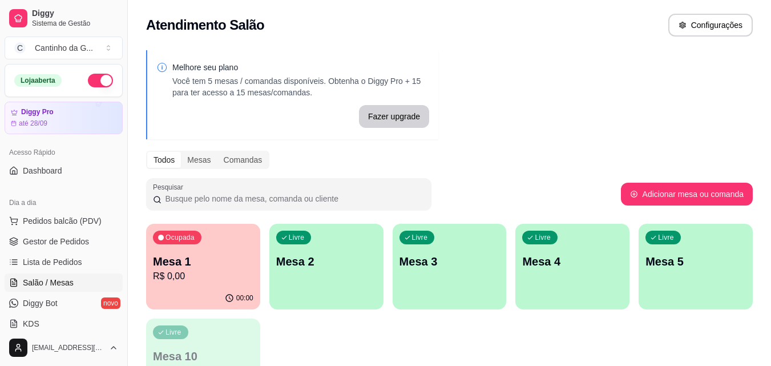
click at [212, 281] on p "R$ 0,00" at bounding box center [203, 277] width 101 height 14
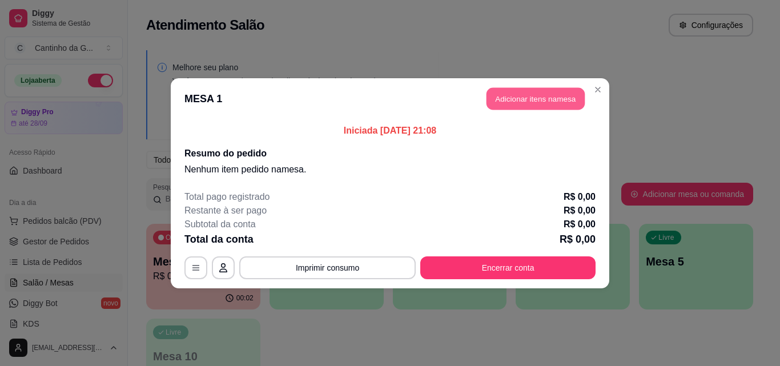
click at [530, 98] on button "Adicionar itens na mesa" at bounding box center [536, 98] width 98 height 22
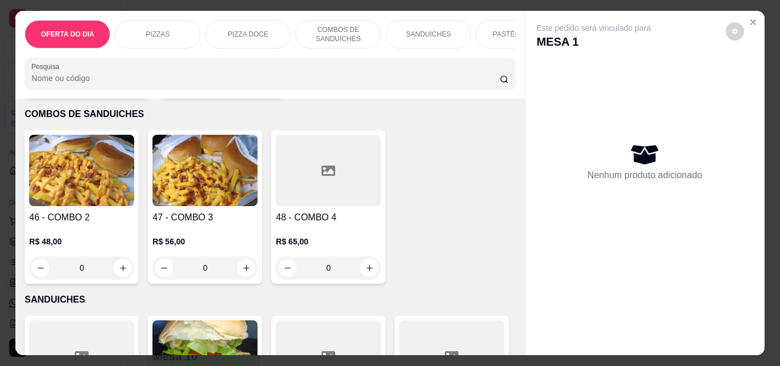
scroll to position [628, 0]
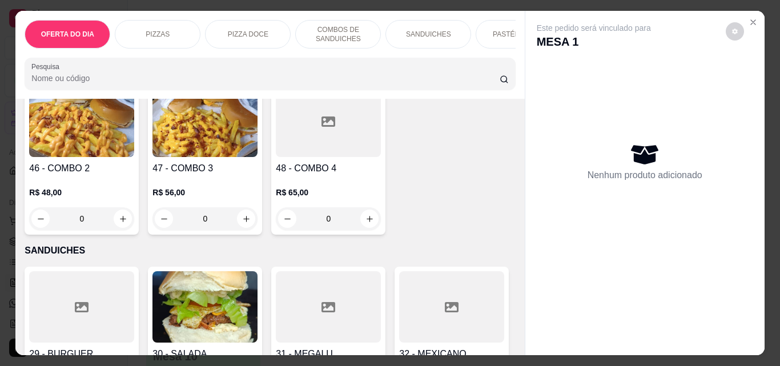
click at [111, 223] on div "0" at bounding box center [81, 218] width 105 height 23
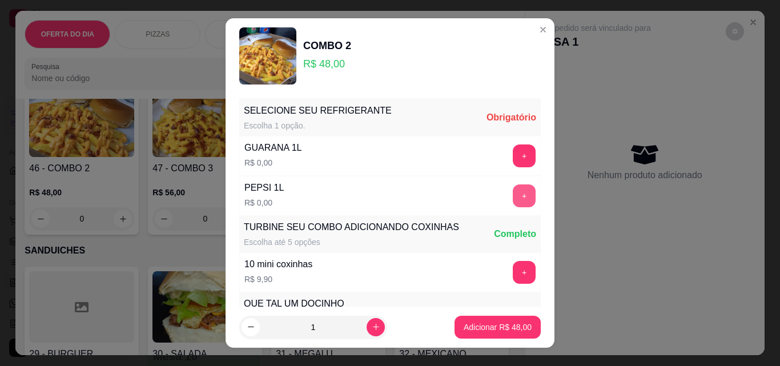
click at [513, 196] on button "+" at bounding box center [524, 195] width 23 height 23
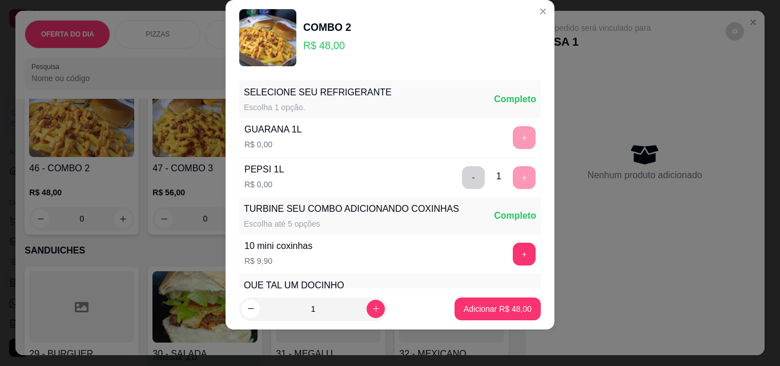
scroll to position [122, 0]
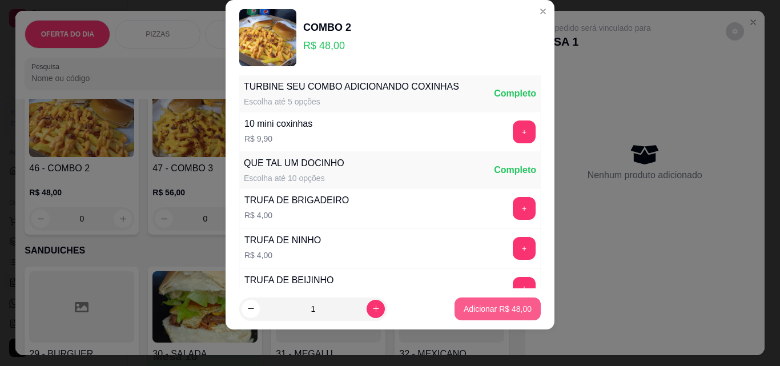
click at [464, 304] on p "Adicionar R$ 48,00" at bounding box center [498, 308] width 68 height 11
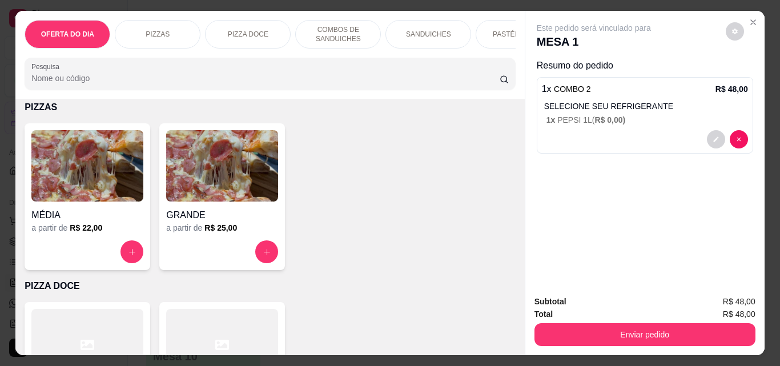
scroll to position [0, 0]
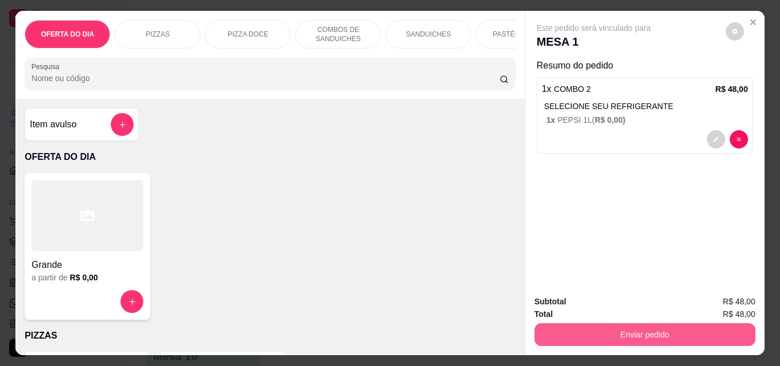
click at [604, 336] on button "Enviar pedido" at bounding box center [644, 334] width 221 height 23
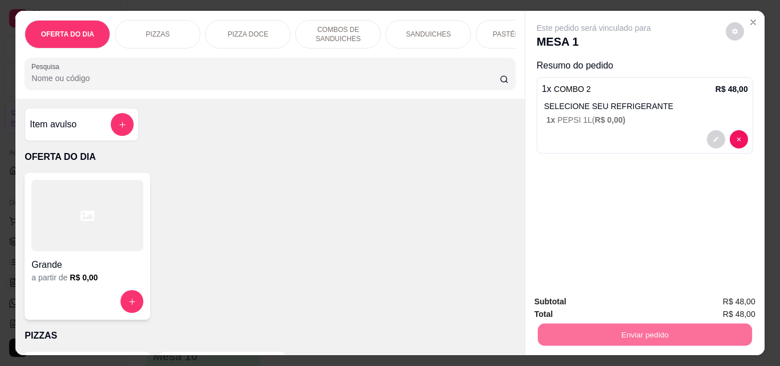
click at [581, 293] on button "Não registrar e enviar pedido" at bounding box center [607, 302] width 119 height 22
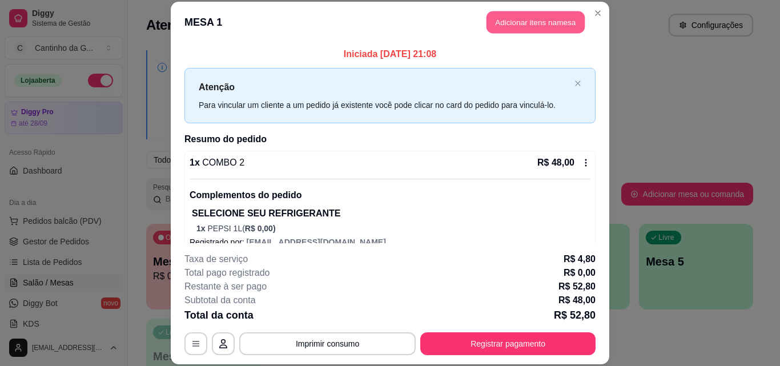
click at [521, 16] on button "Adicionar itens na mesa" at bounding box center [536, 22] width 98 height 22
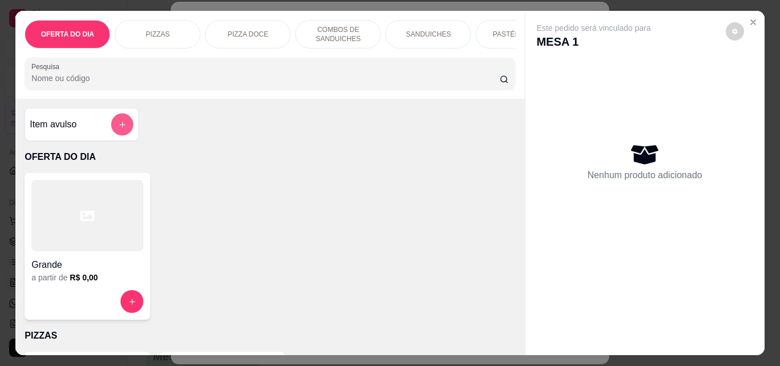
click at [114, 122] on button "add-separate-item" at bounding box center [122, 125] width 22 height 22
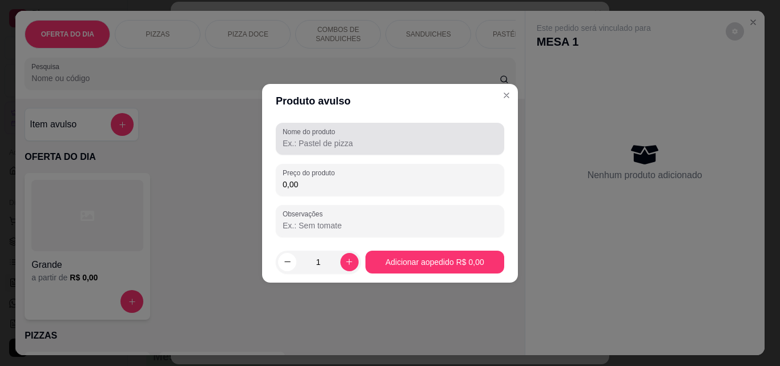
click at [330, 138] on input "Nome do produto" at bounding box center [390, 143] width 215 height 11
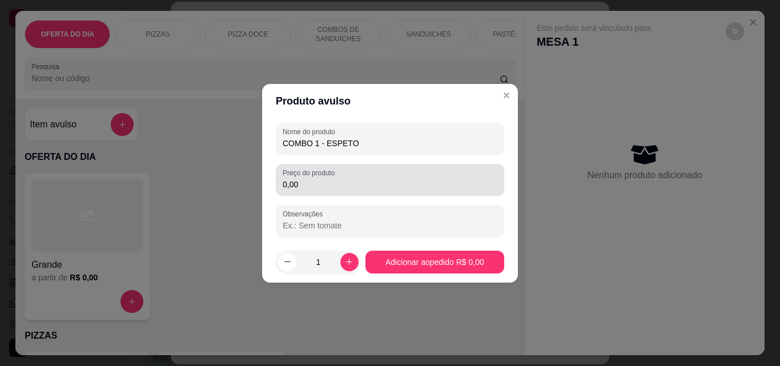
type input "COMBO 1 - ESPETO"
click at [336, 182] on input "0,00" at bounding box center [390, 184] width 215 height 11
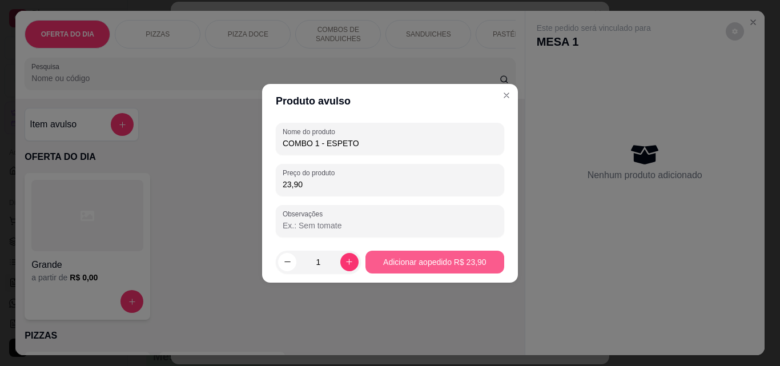
type input "23,90"
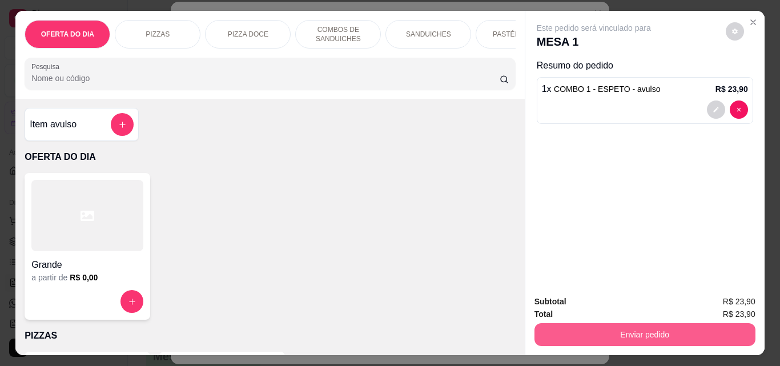
click at [602, 339] on button "Enviar pedido" at bounding box center [644, 334] width 221 height 23
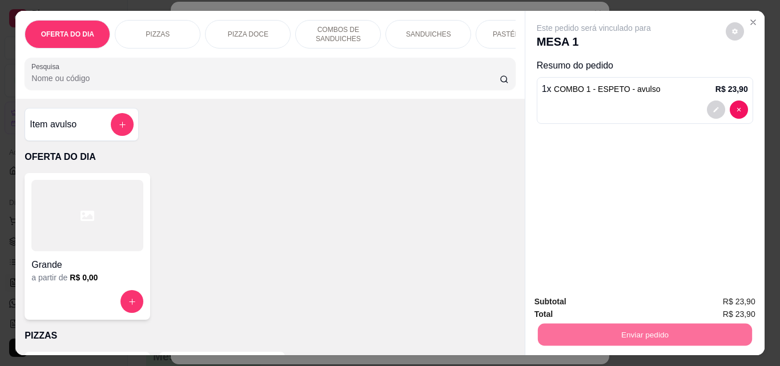
click at [604, 303] on button "Não registrar e enviar pedido" at bounding box center [607, 302] width 119 height 22
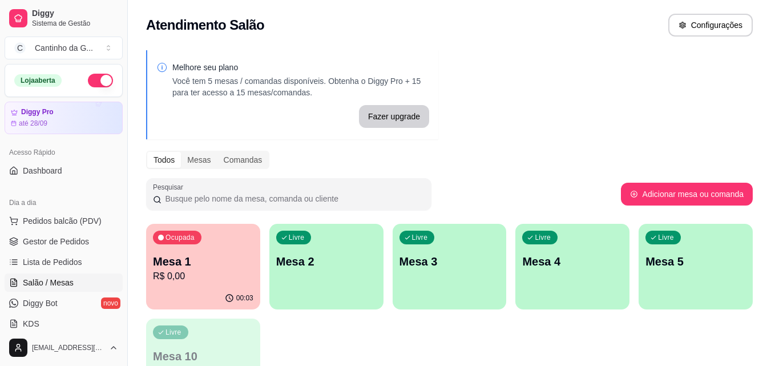
click at [214, 286] on div "Ocupada Mesa 1 R$ 0,00" at bounding box center [203, 255] width 114 height 63
click at [202, 296] on div "00:22" at bounding box center [203, 298] width 114 height 22
